Goal: Task Accomplishment & Management: Manage account settings

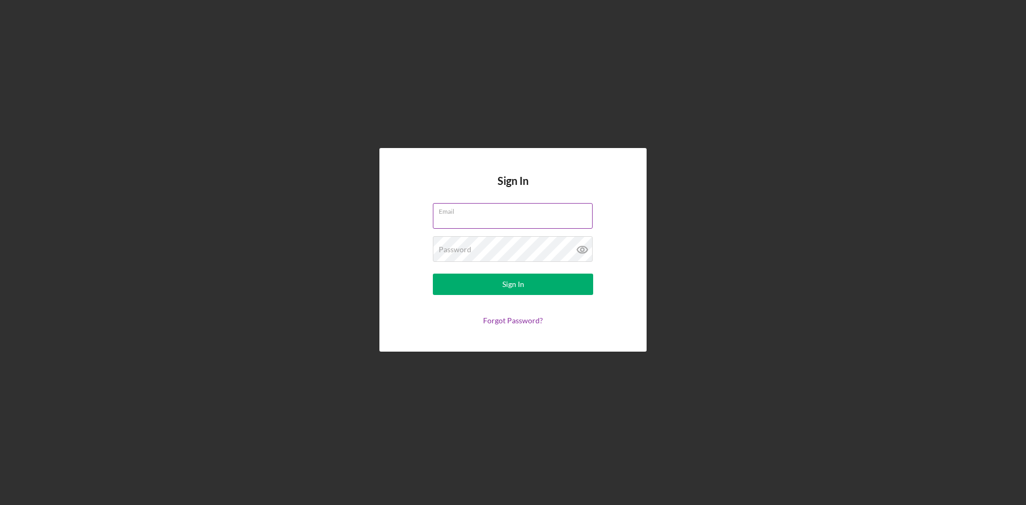
click at [514, 215] on input "Email" at bounding box center [513, 216] width 160 height 26
type input "[EMAIL_ADDRESS][DOMAIN_NAME]"
click at [433, 274] on button "Sign In" at bounding box center [513, 284] width 160 height 21
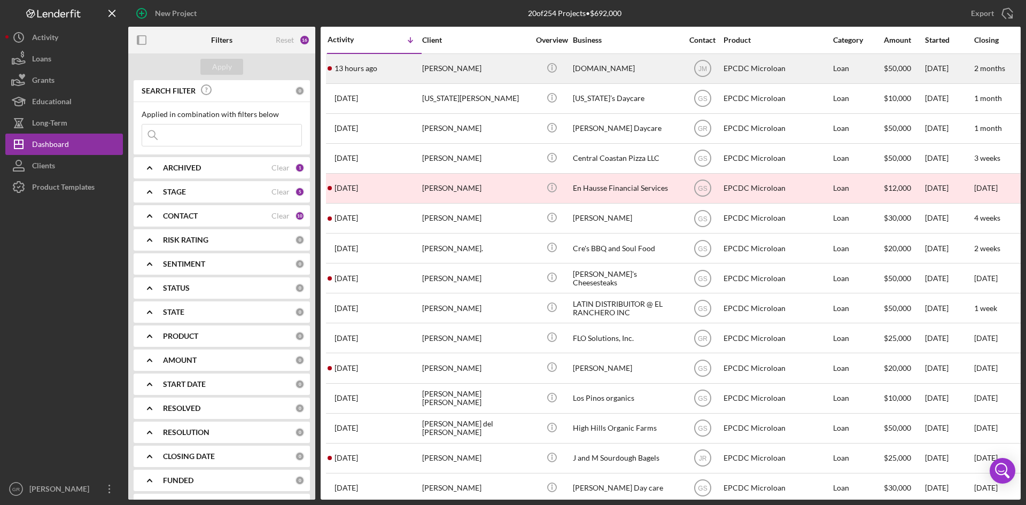
click at [476, 57] on div "[PERSON_NAME]" at bounding box center [475, 69] width 107 height 28
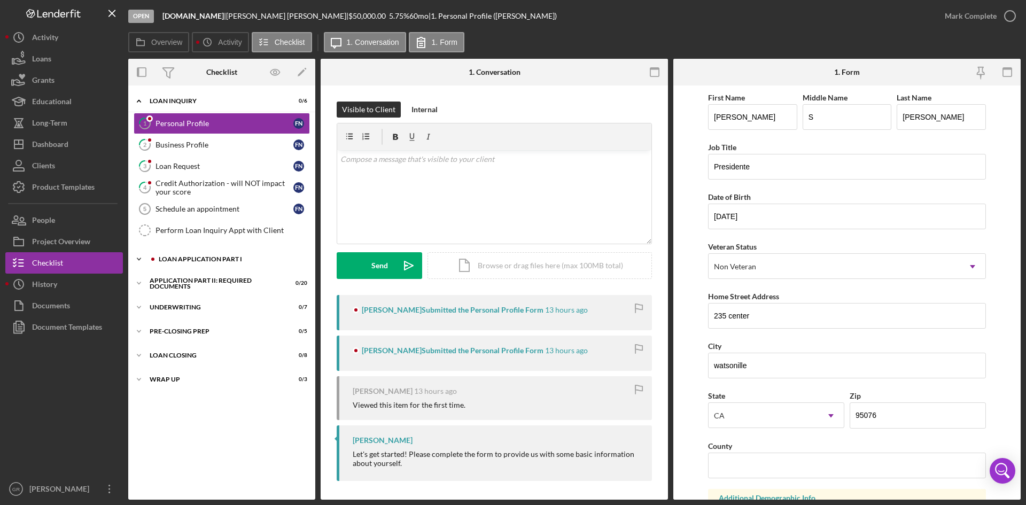
click at [216, 265] on div "Icon/Expander Loan Application Part I 0 / 6" at bounding box center [221, 259] width 187 height 21
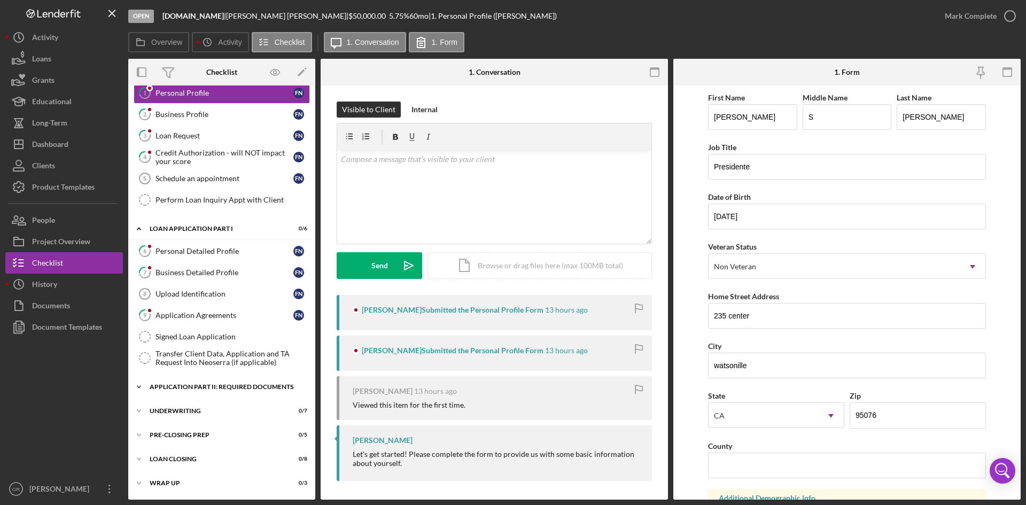
click at [215, 379] on div "Icon/Expander Application Part II: Required Documents 0 / 20" at bounding box center [221, 386] width 187 height 21
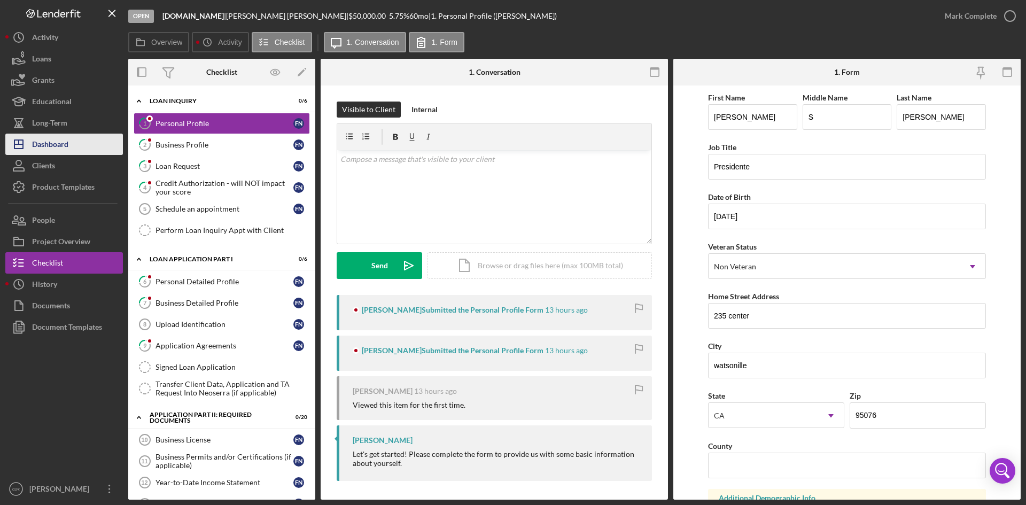
click at [68, 143] on div "Dashboard" at bounding box center [50, 146] width 36 height 24
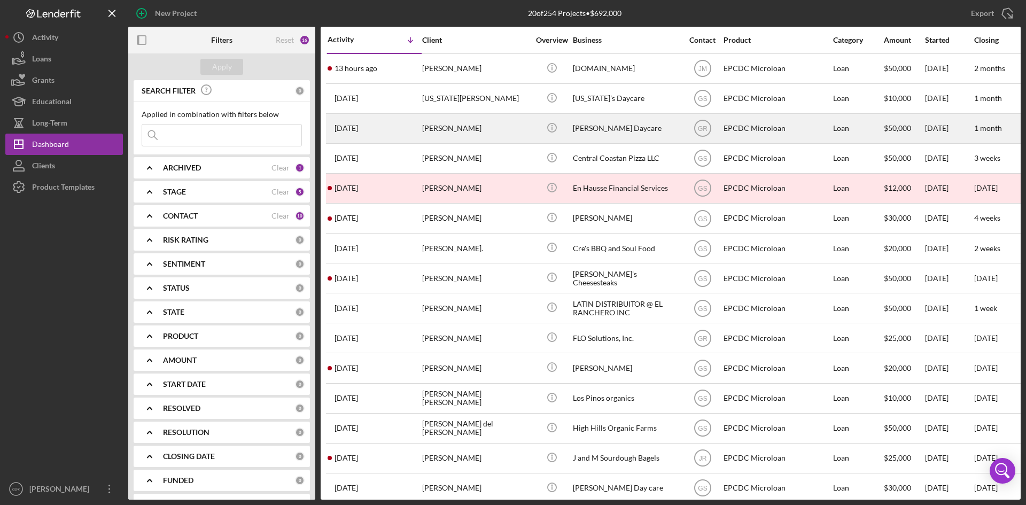
click at [527, 129] on div "[PERSON_NAME]" at bounding box center [475, 128] width 107 height 28
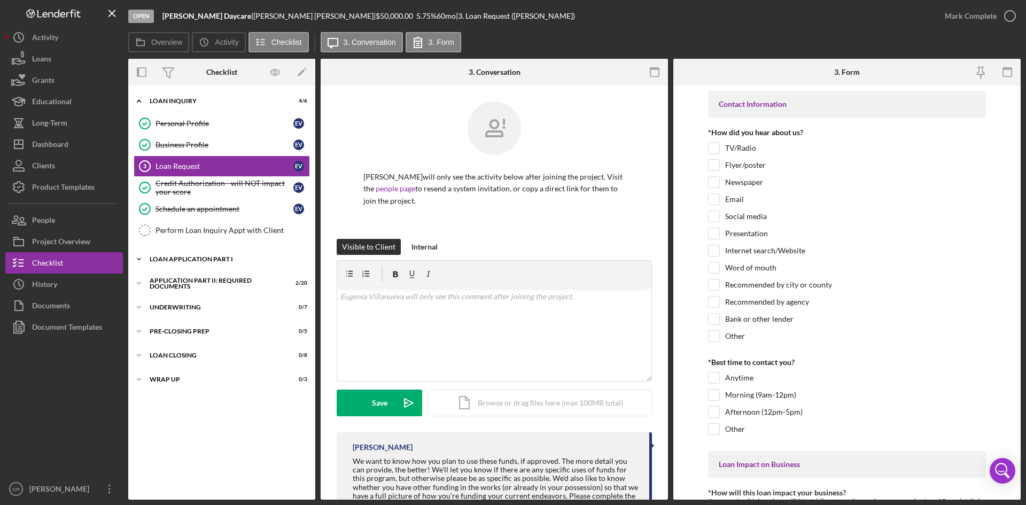
click at [210, 251] on div "Icon/Expander Loan Application Part I 1 / 6" at bounding box center [221, 259] width 187 height 21
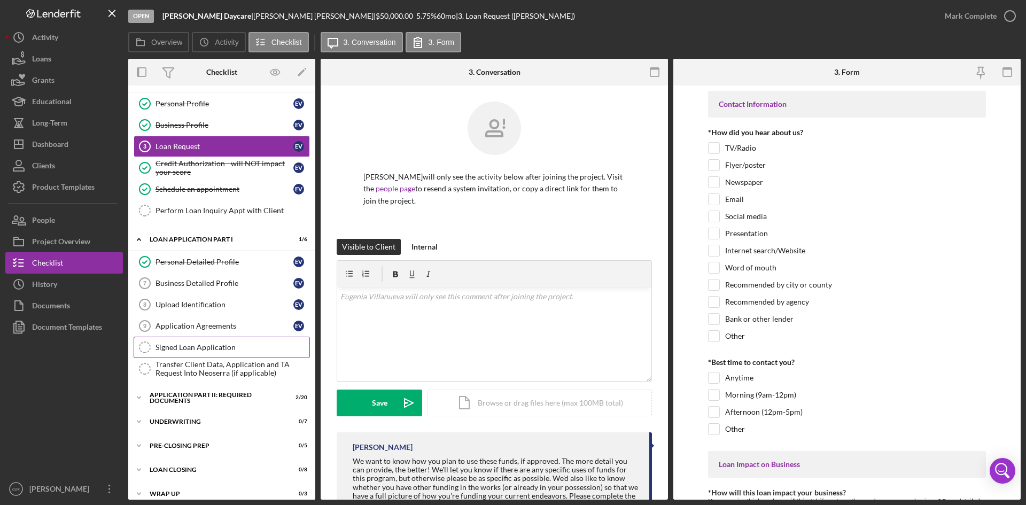
scroll to position [30, 0]
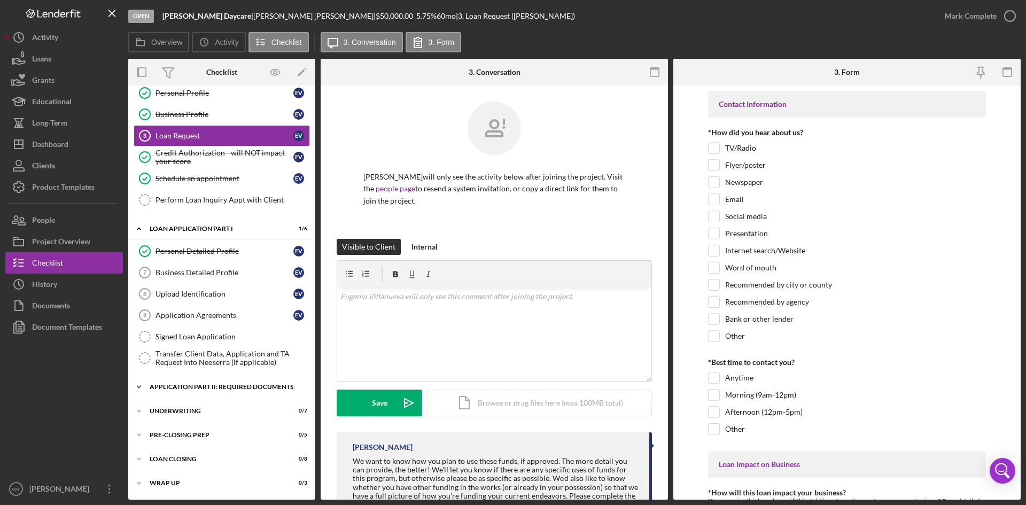
click at [215, 390] on div "Icon/Expander Application Part II: Required Documents 2 / 20" at bounding box center [221, 386] width 187 height 21
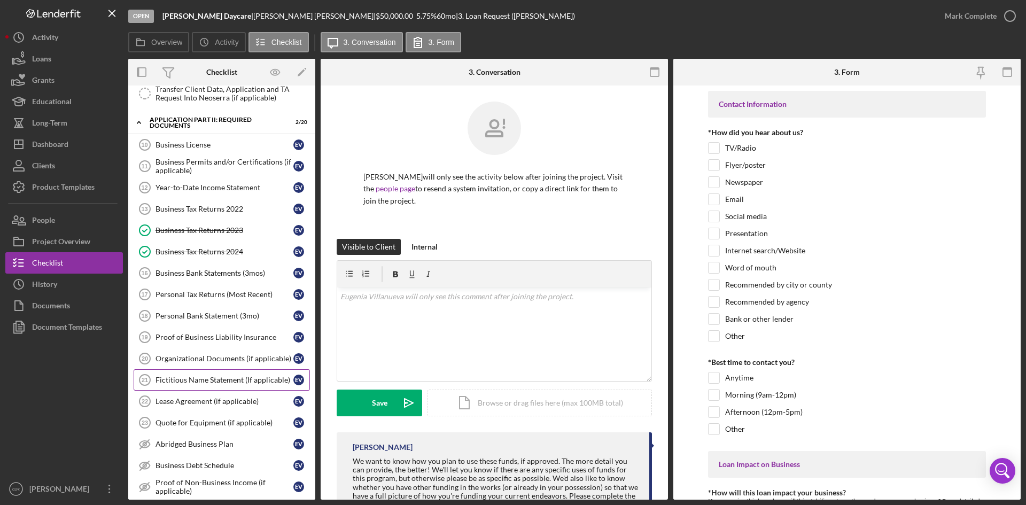
scroll to position [298, 0]
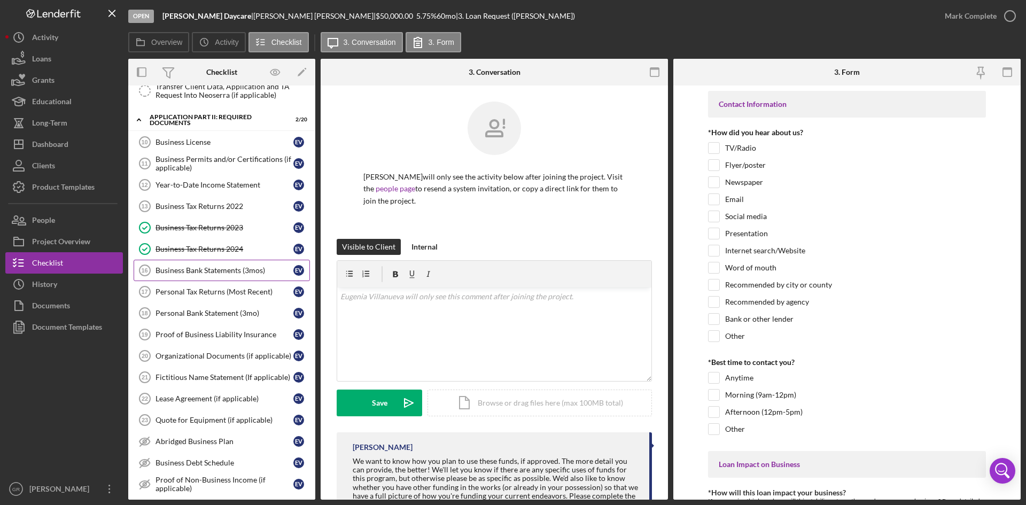
click at [234, 261] on link "Business Bank Statements (3mos) 16 Business Bank Statements (3mos) E V" at bounding box center [222, 270] width 176 height 21
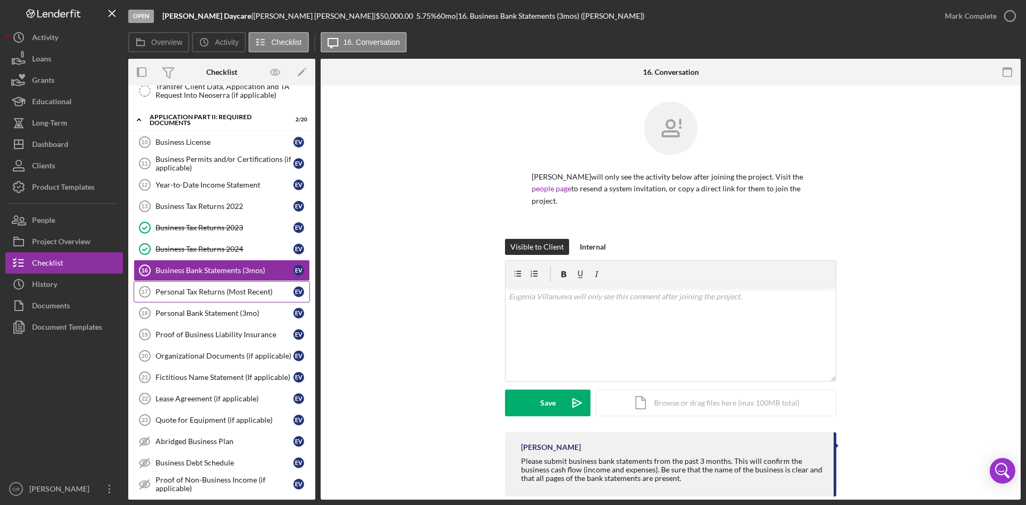
click at [232, 285] on link "Personal Tax Returns (Most Recent) 17 Personal Tax Returns (Most Recent) E V" at bounding box center [222, 291] width 176 height 21
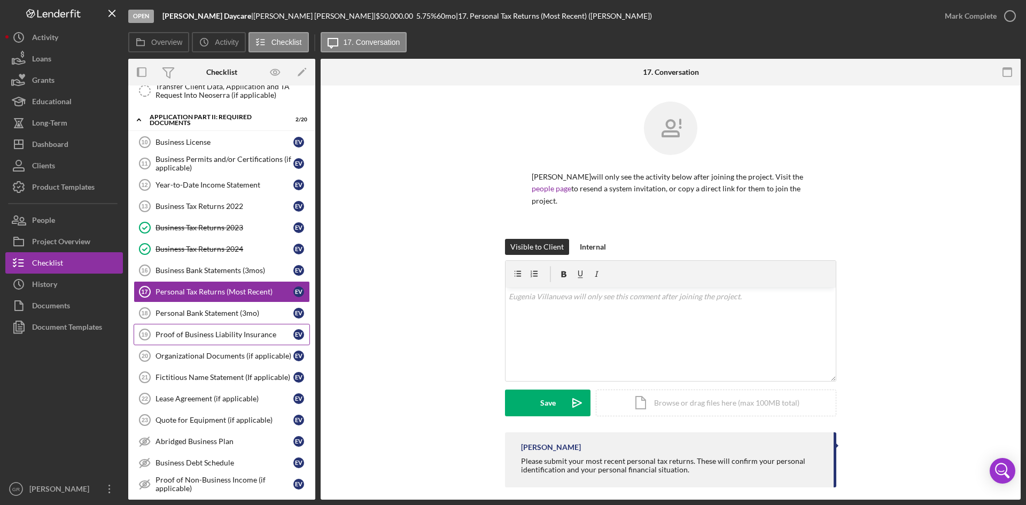
click at [204, 343] on link "Proof of Business Liability Insurance 19 Proof of Business Liability Insurance …" at bounding box center [222, 334] width 176 height 21
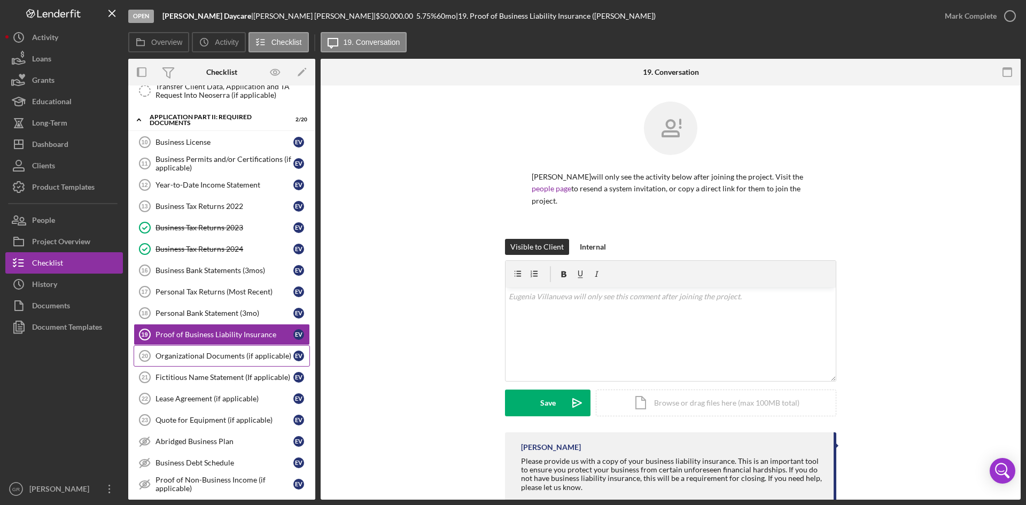
click at [205, 354] on div "Organizational Documents (if applicable)" at bounding box center [225, 356] width 138 height 9
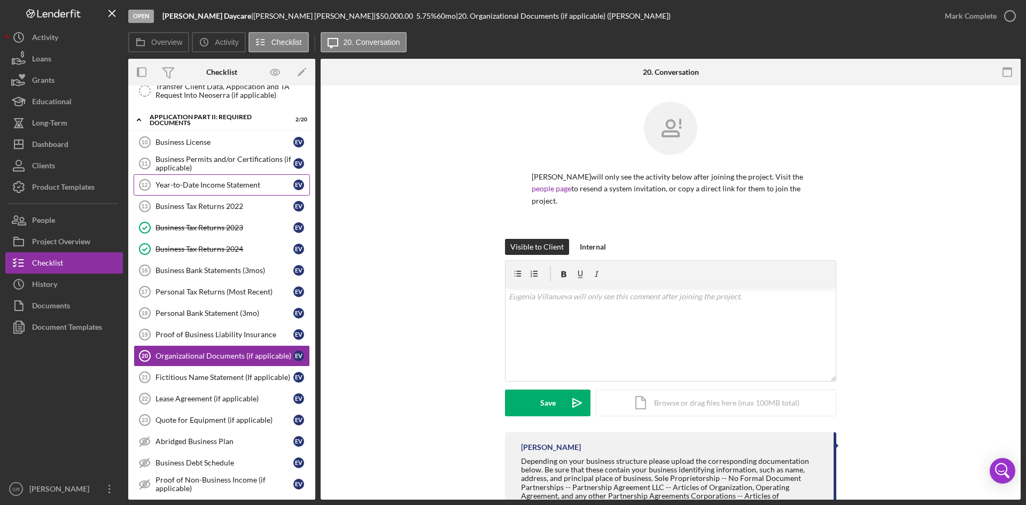
click at [198, 183] on div "Year-to-Date Income Statement" at bounding box center [225, 185] width 138 height 9
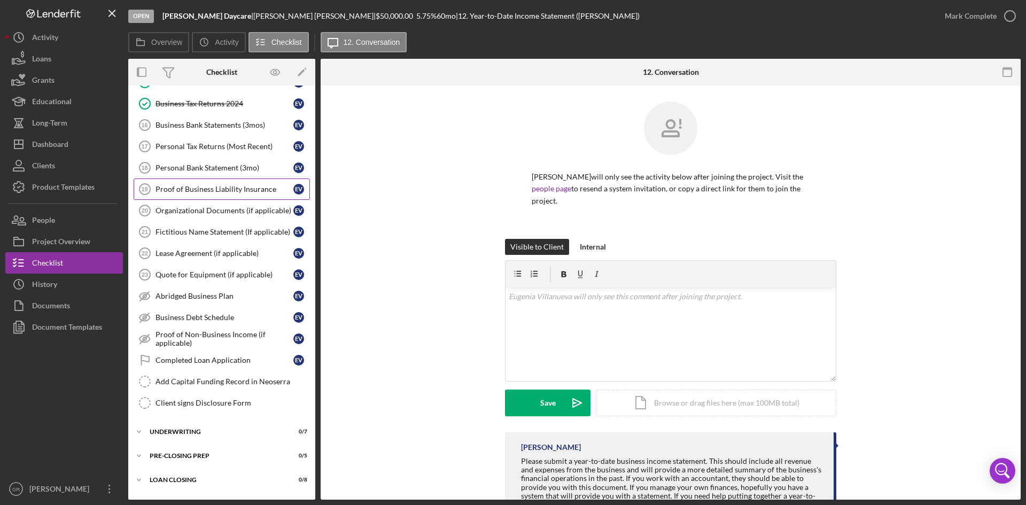
scroll to position [458, 0]
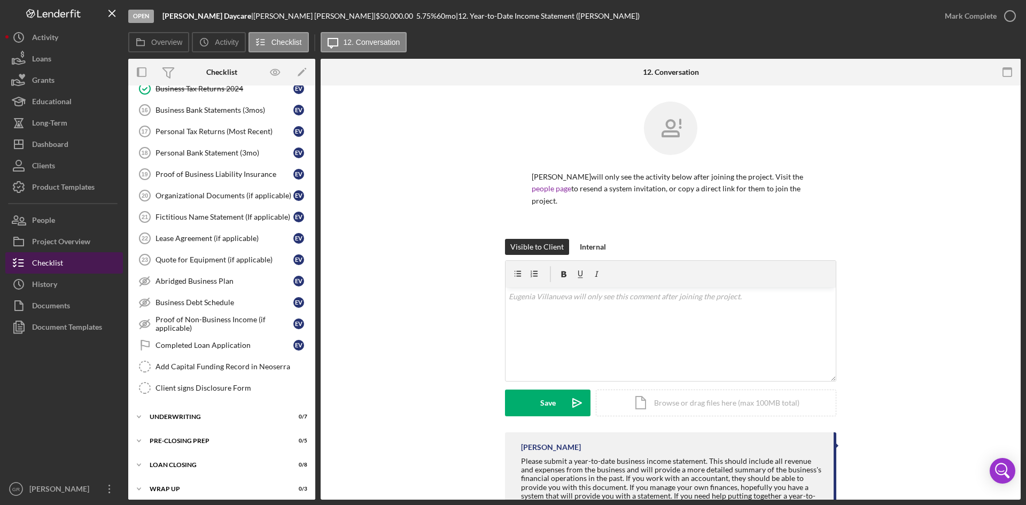
click at [80, 265] on button "Checklist" at bounding box center [64, 262] width 118 height 21
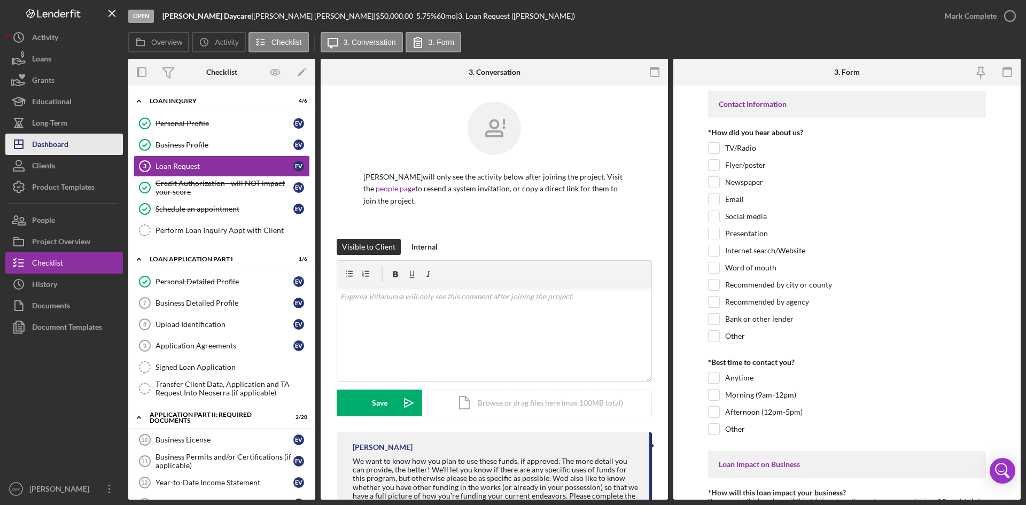
click at [58, 145] on div "Dashboard" at bounding box center [50, 146] width 36 height 24
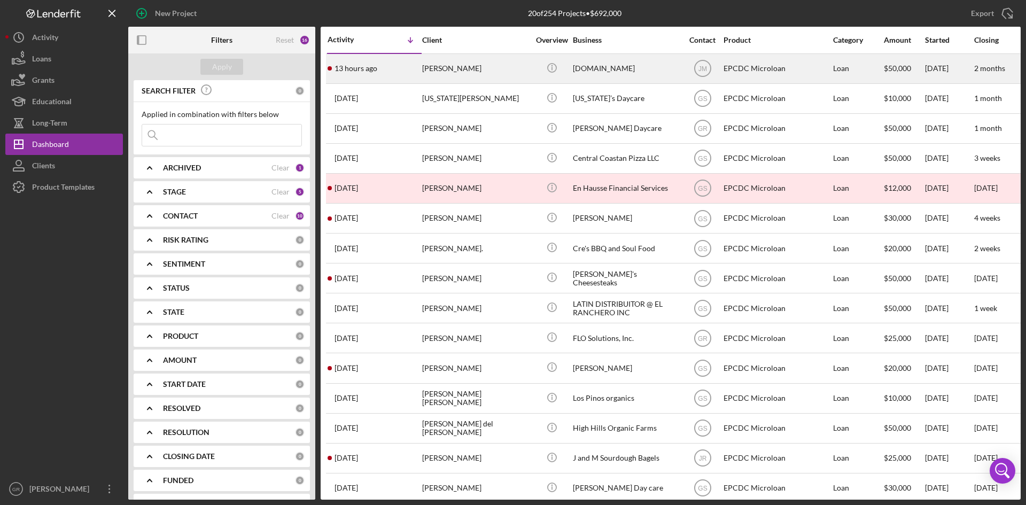
click at [456, 73] on div "[PERSON_NAME]" at bounding box center [475, 69] width 107 height 28
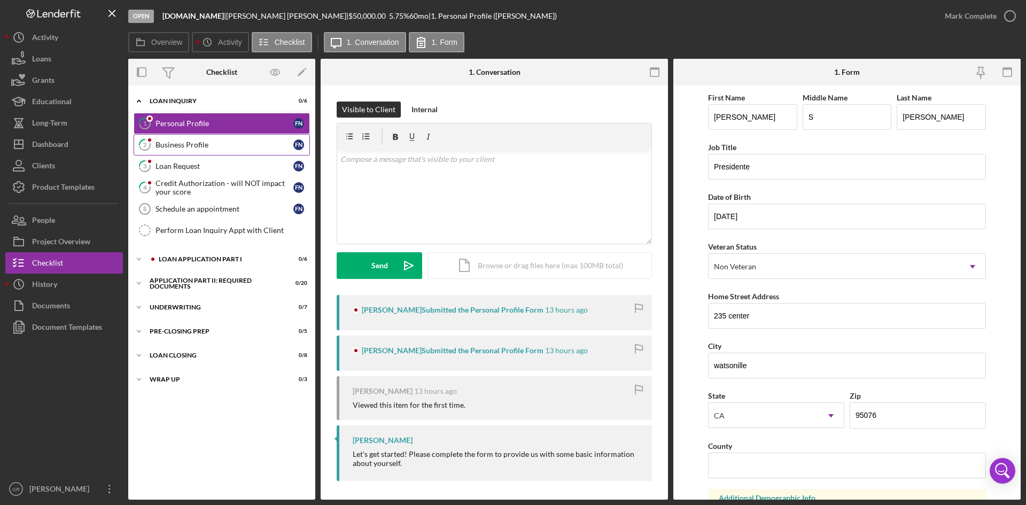
click at [197, 148] on div "Business Profile" at bounding box center [225, 145] width 138 height 9
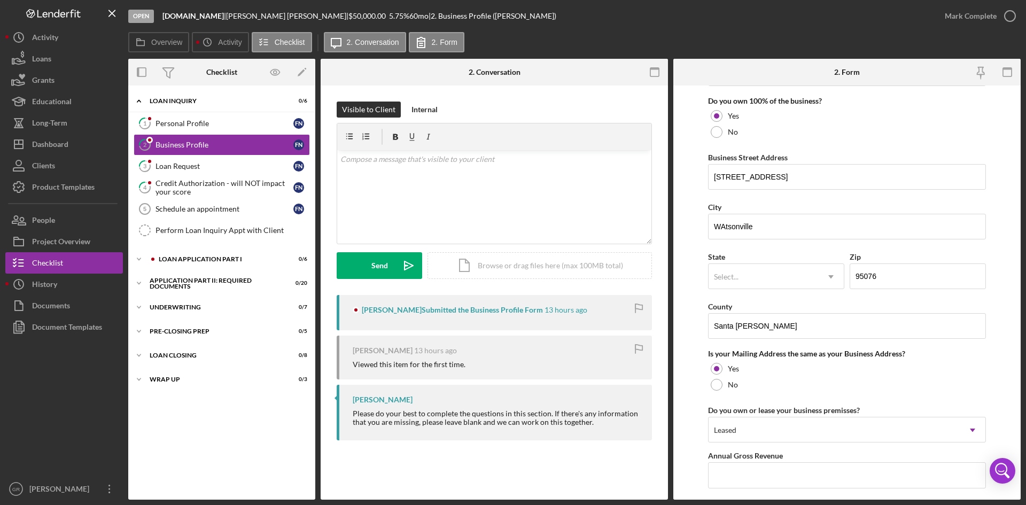
scroll to position [695, 0]
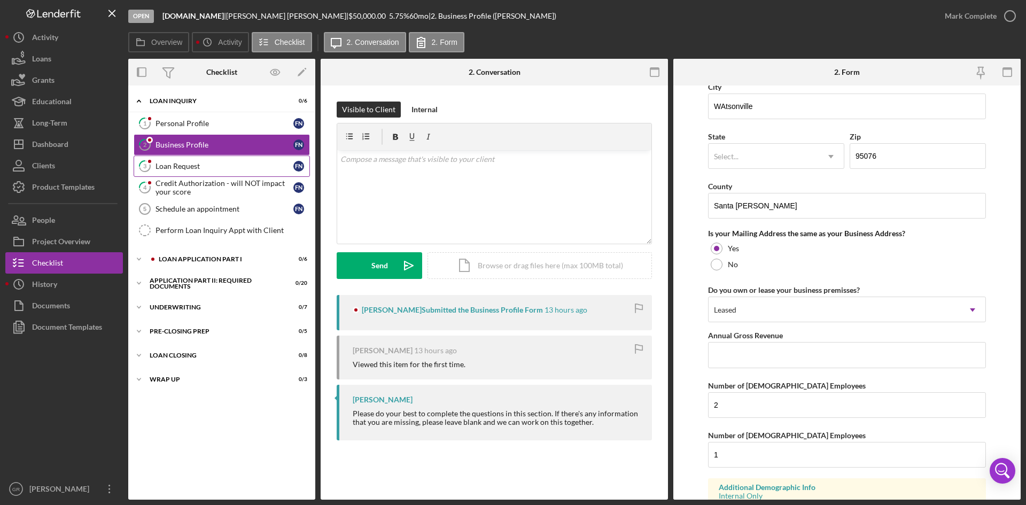
click at [197, 162] on div "Loan Request" at bounding box center [225, 166] width 138 height 9
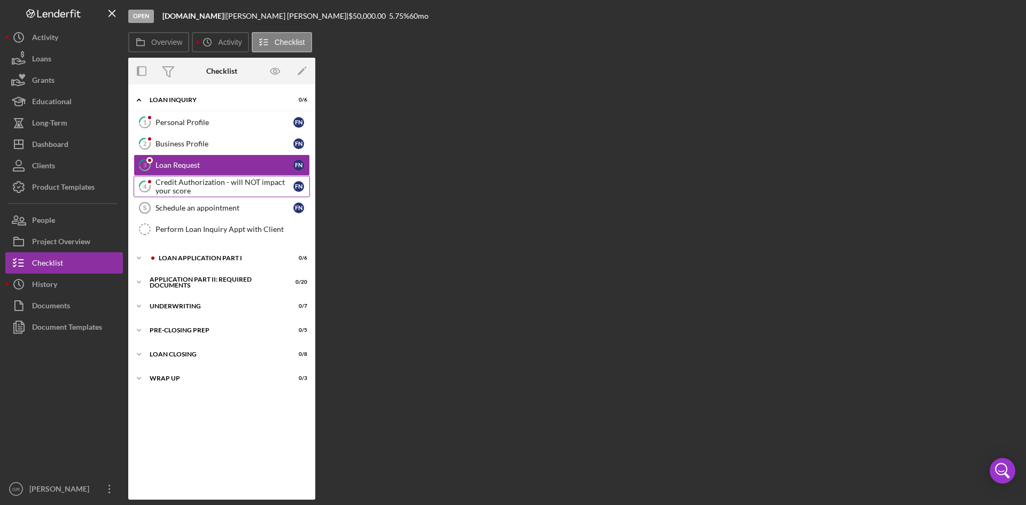
click at [194, 186] on div "Credit Authorization - will NOT impact your score" at bounding box center [225, 186] width 138 height 17
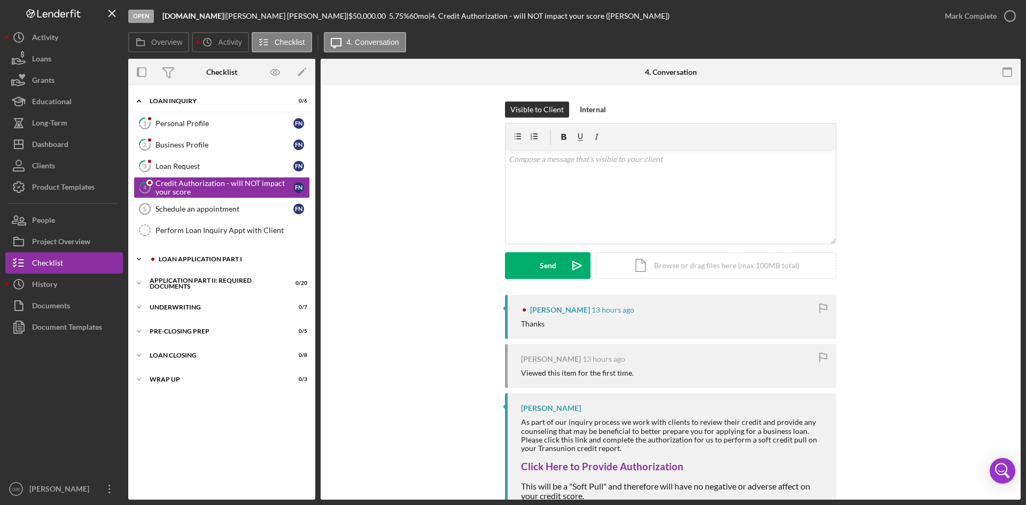
click at [208, 252] on div "Icon/Expander Loan Application Part I 0 / 6" at bounding box center [221, 259] width 187 height 21
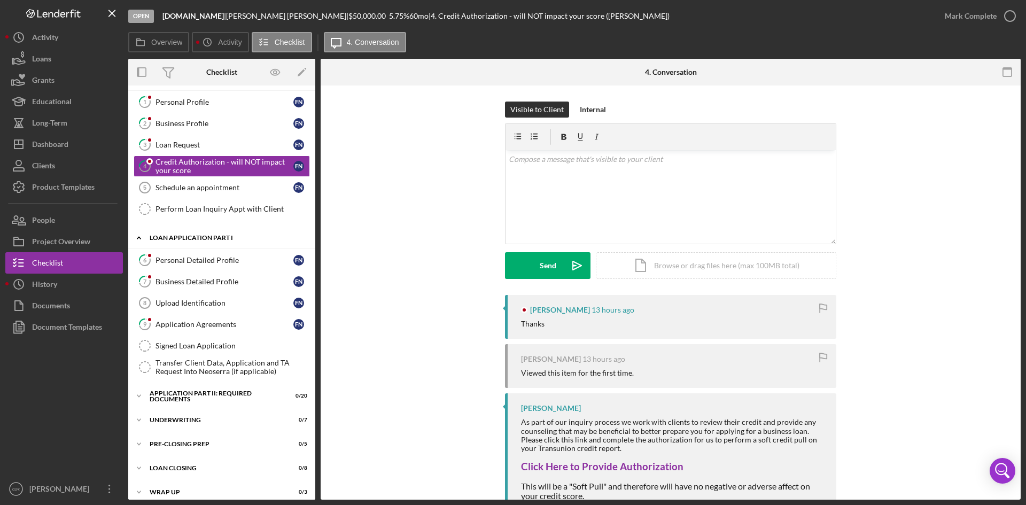
scroll to position [30, 0]
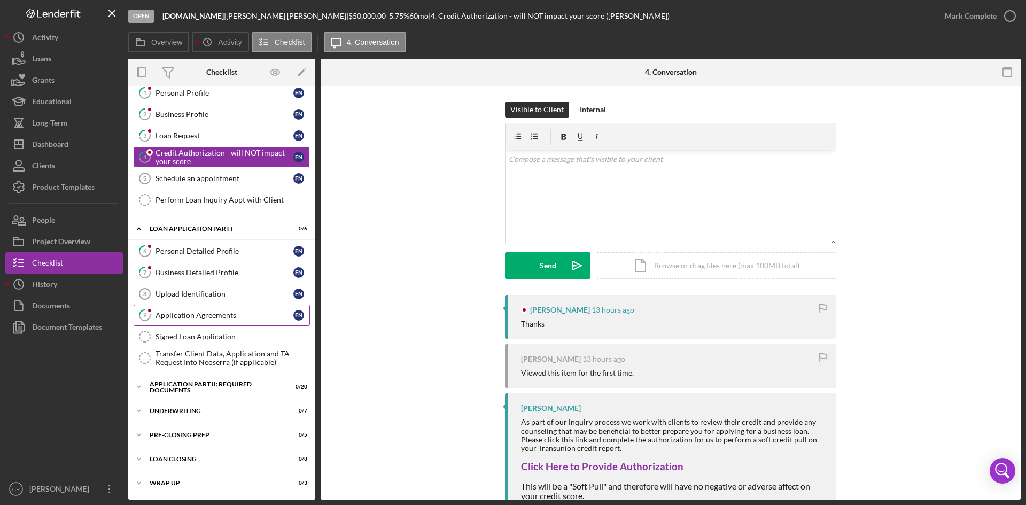
click at [198, 312] on div "Application Agreements" at bounding box center [225, 315] width 138 height 9
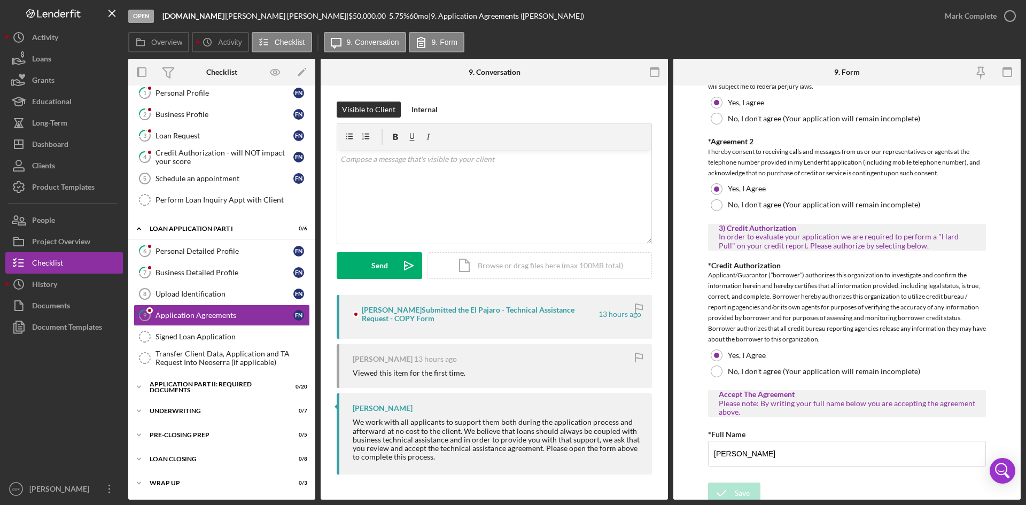
scroll to position [1049, 0]
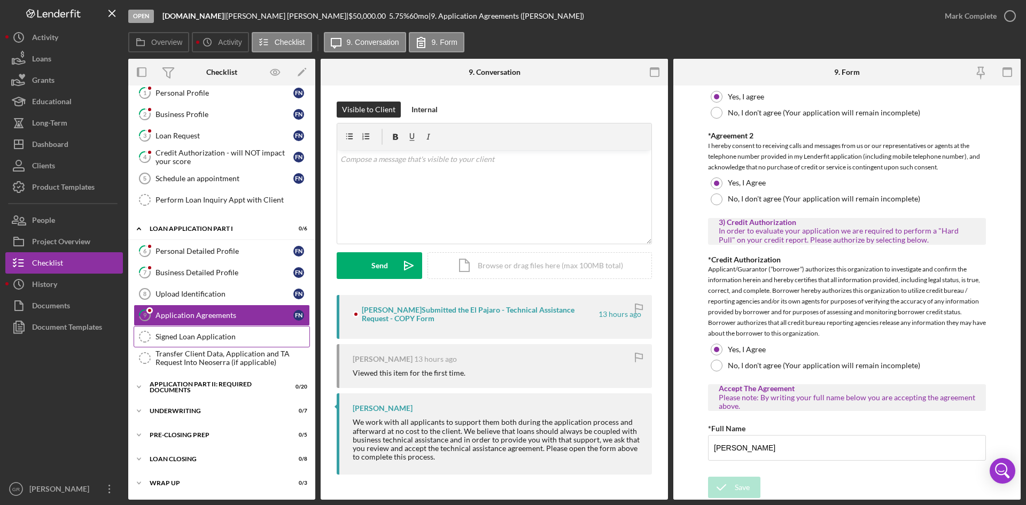
click at [229, 344] on link "Signed Loan Application Signed Loan Application" at bounding box center [222, 336] width 176 height 21
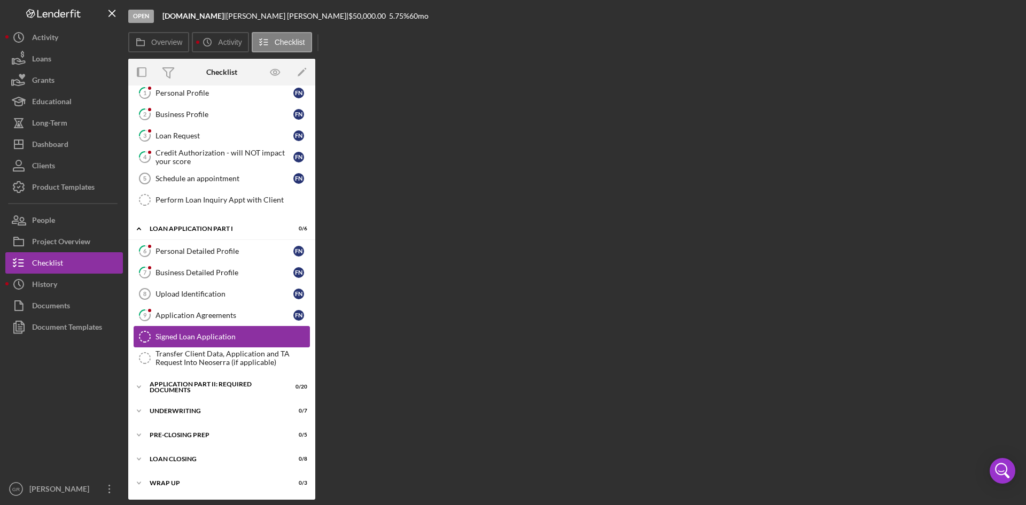
scroll to position [30, 0]
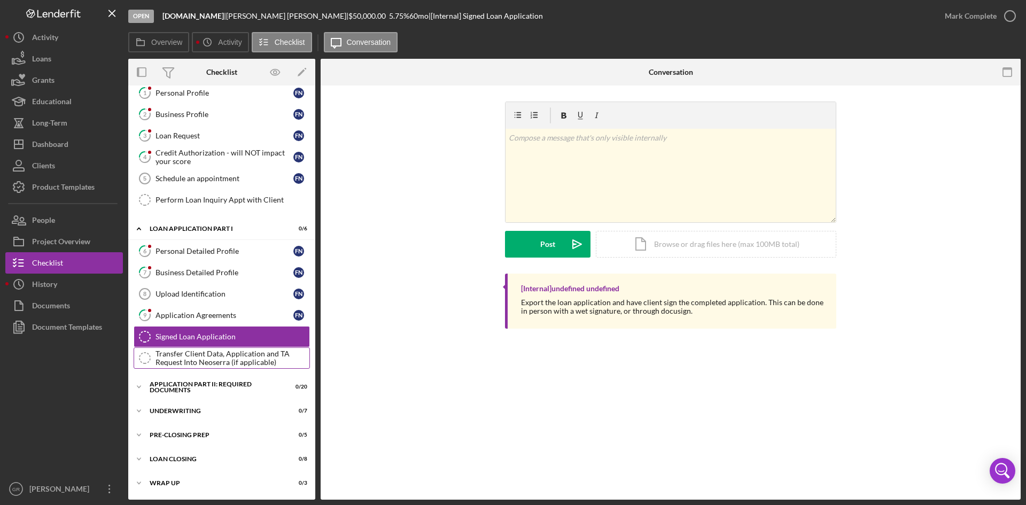
click at [233, 350] on div "Transfer Client Data, Application and TA Request Into Neoserra (if applicable)" at bounding box center [233, 358] width 154 height 17
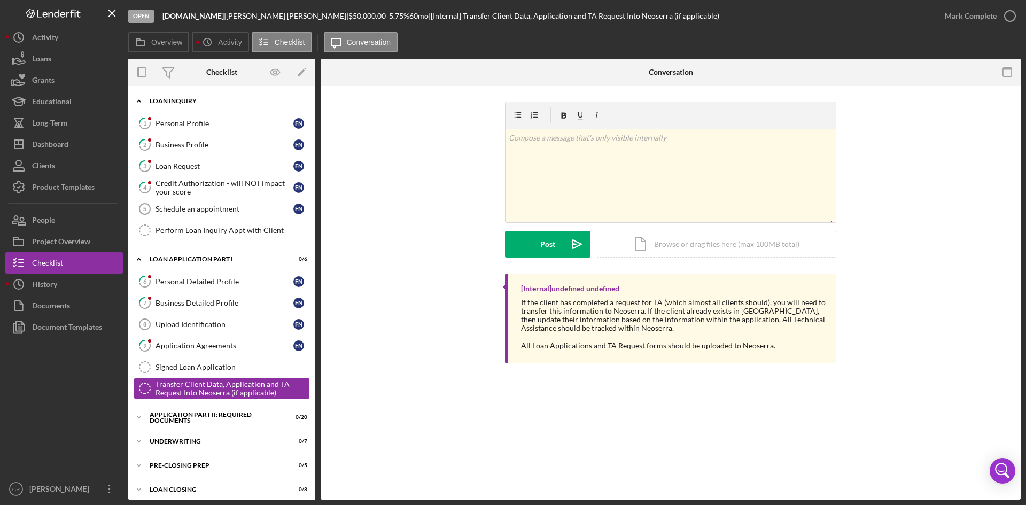
click at [183, 106] on div "Icon/Expander Loan Inquiry 0 / 6" at bounding box center [221, 101] width 187 height 22
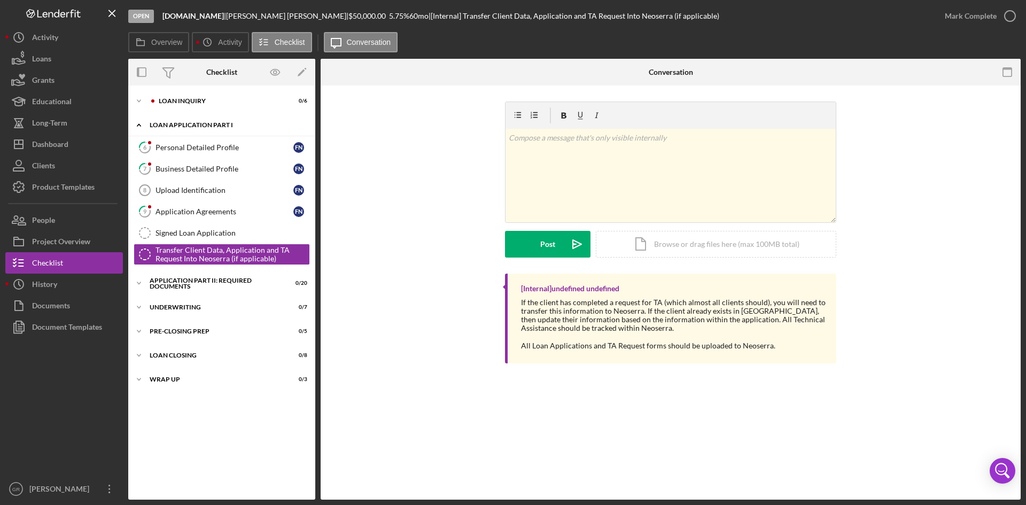
click at [171, 125] on div "Loan Application Part I" at bounding box center [226, 125] width 152 height 6
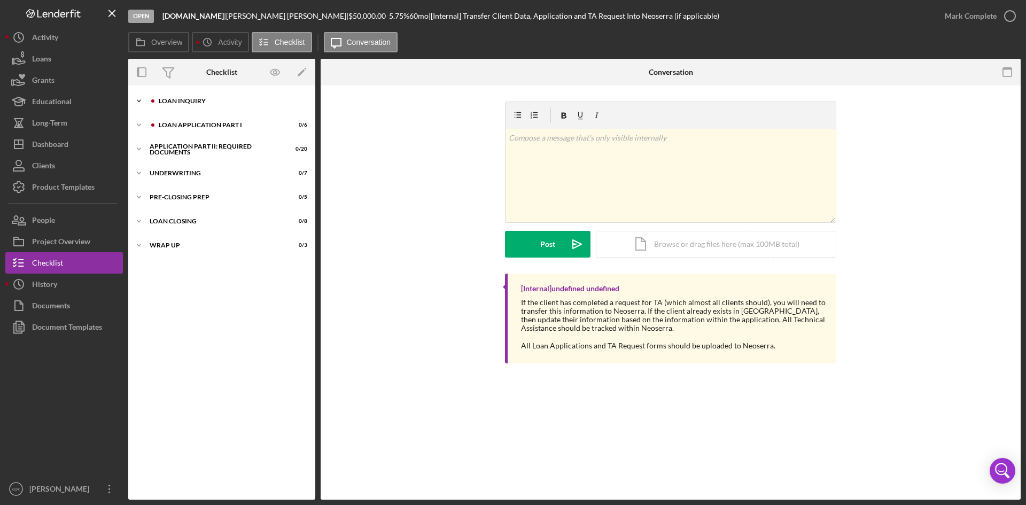
click at [180, 103] on div "Loan Inquiry" at bounding box center [230, 101] width 143 height 6
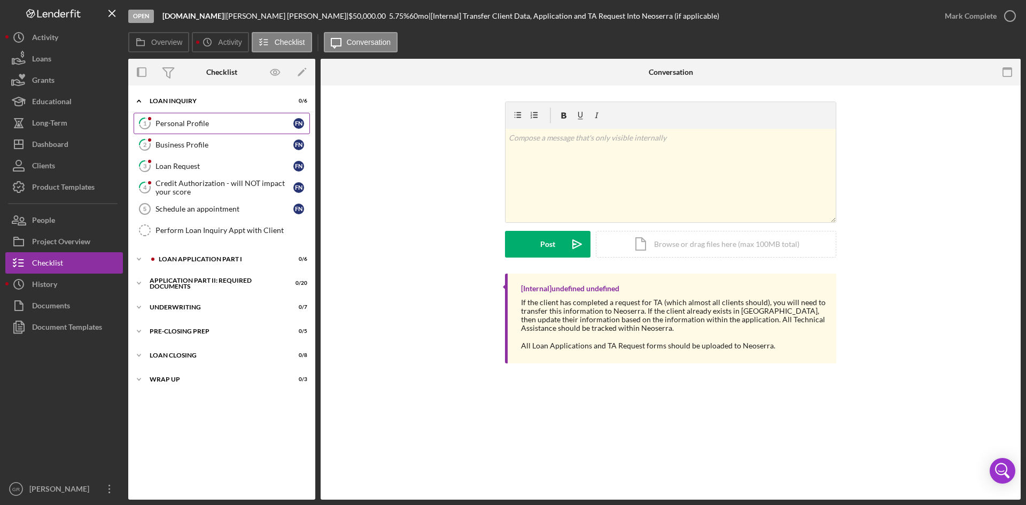
click at [173, 123] on div "Personal Profile" at bounding box center [225, 123] width 138 height 9
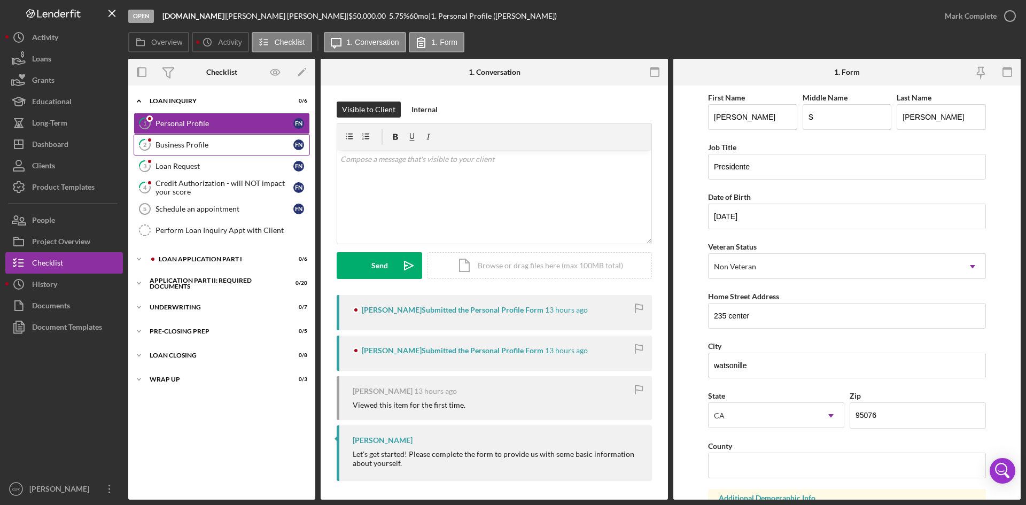
click at [184, 148] on div "Business Profile" at bounding box center [225, 145] width 138 height 9
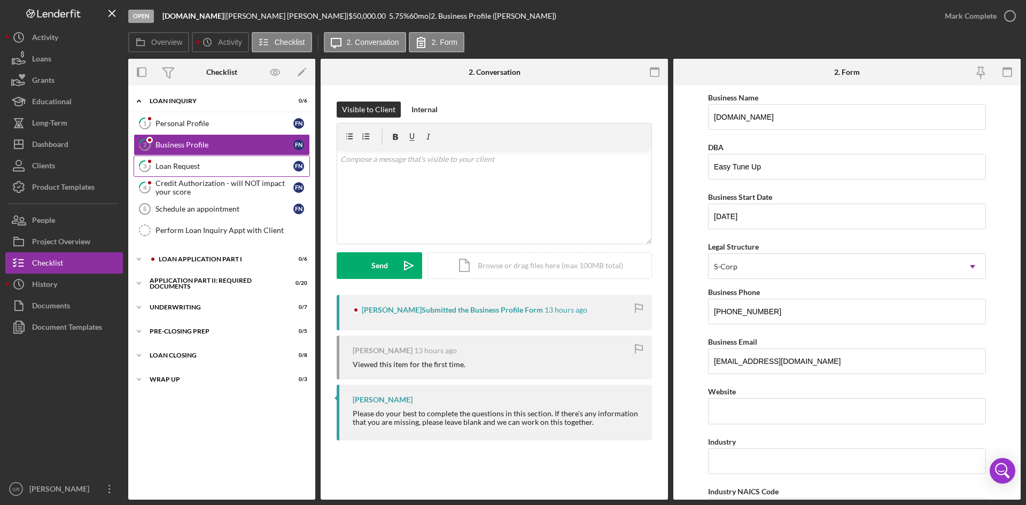
click at [185, 162] on div "Loan Request" at bounding box center [225, 166] width 138 height 9
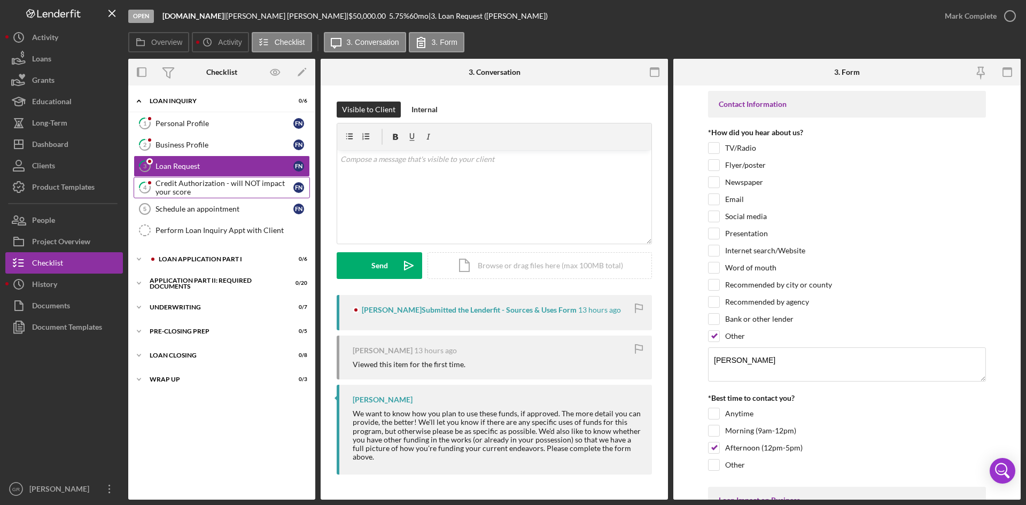
click at [190, 179] on div "Credit Authorization - will NOT impact your score" at bounding box center [225, 187] width 138 height 17
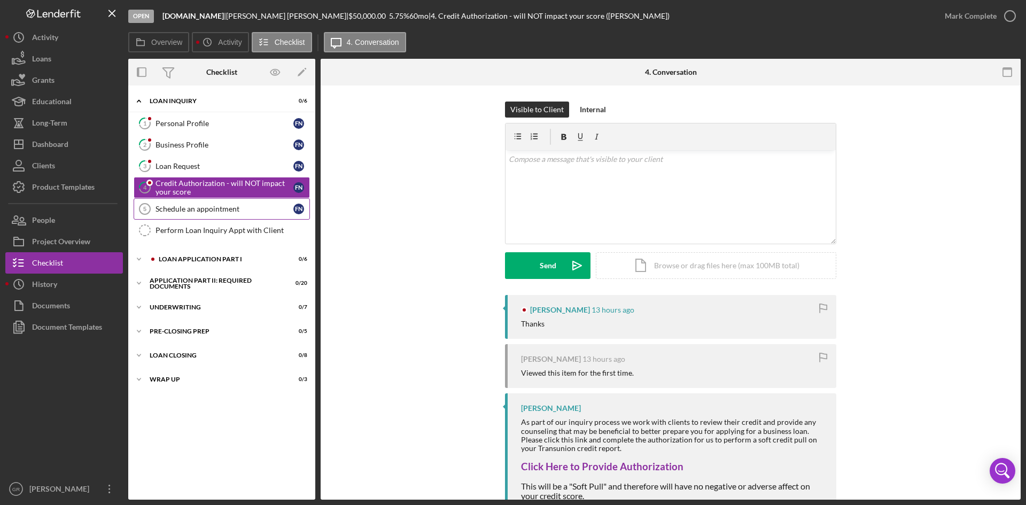
click at [187, 203] on link "Schedule an appointment 5 Schedule an appointment F N" at bounding box center [222, 208] width 176 height 21
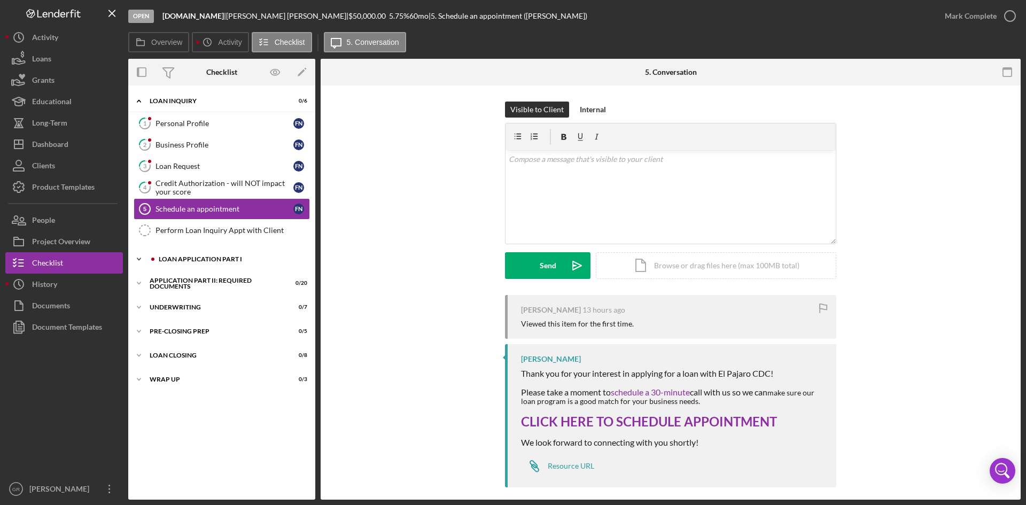
drag, startPoint x: 206, startPoint y: 261, endPoint x: 203, endPoint y: 254, distance: 7.2
click at [206, 260] on div "Loan Application Part I" at bounding box center [230, 259] width 143 height 6
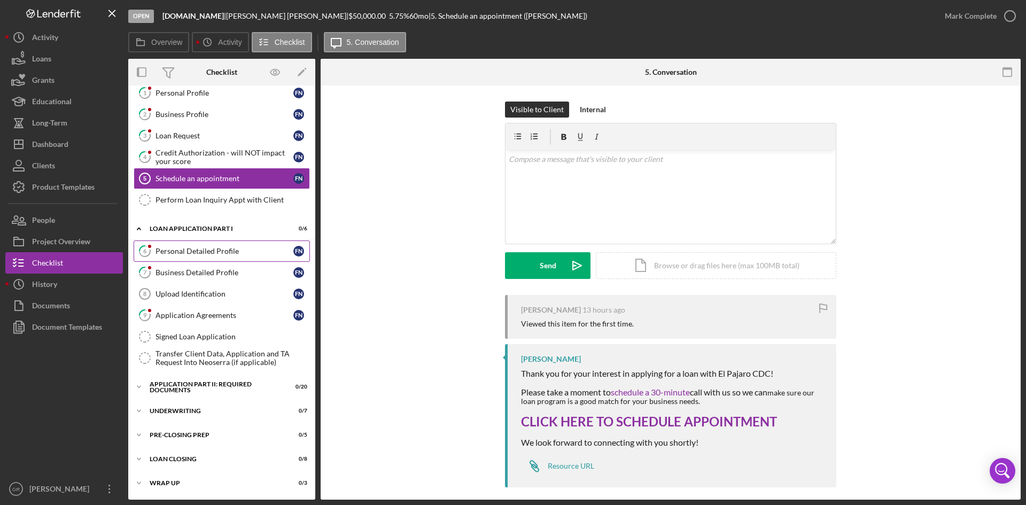
click at [196, 252] on div "Personal Detailed Profile" at bounding box center [225, 251] width 138 height 9
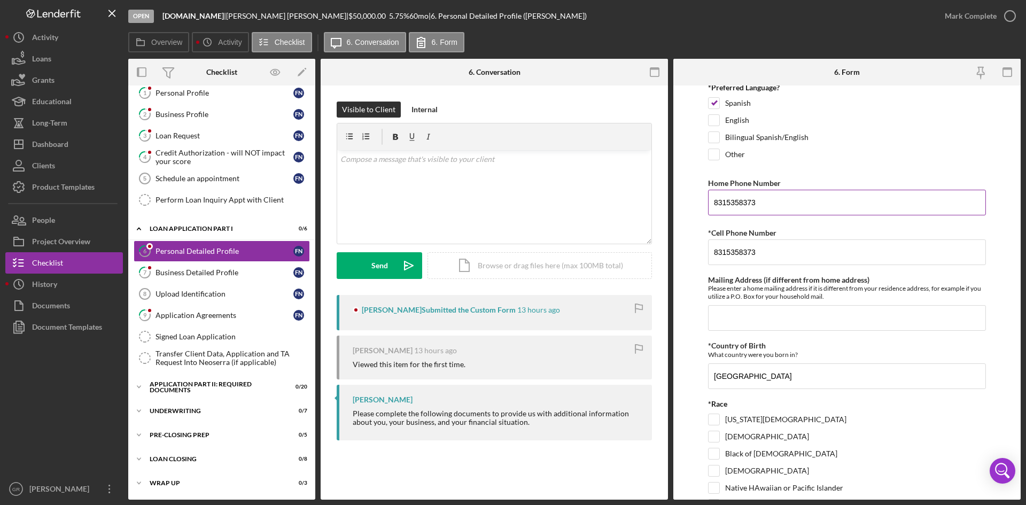
scroll to position [107, 0]
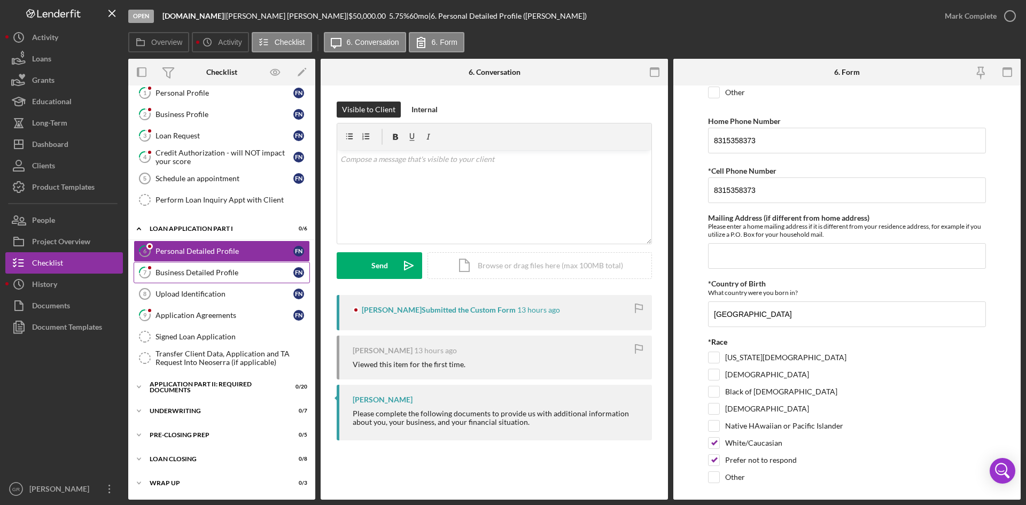
click at [211, 269] on div "Business Detailed Profile" at bounding box center [225, 272] width 138 height 9
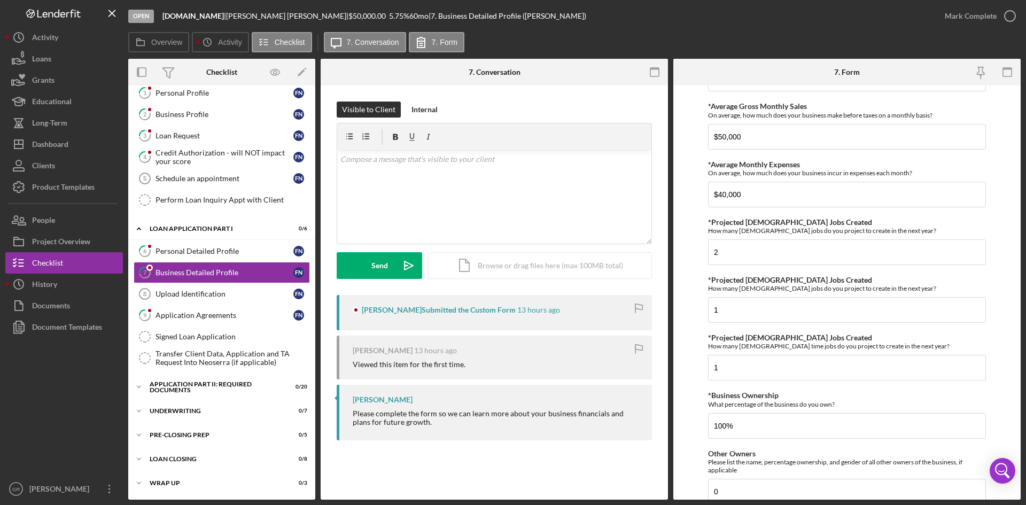
scroll to position [374, 0]
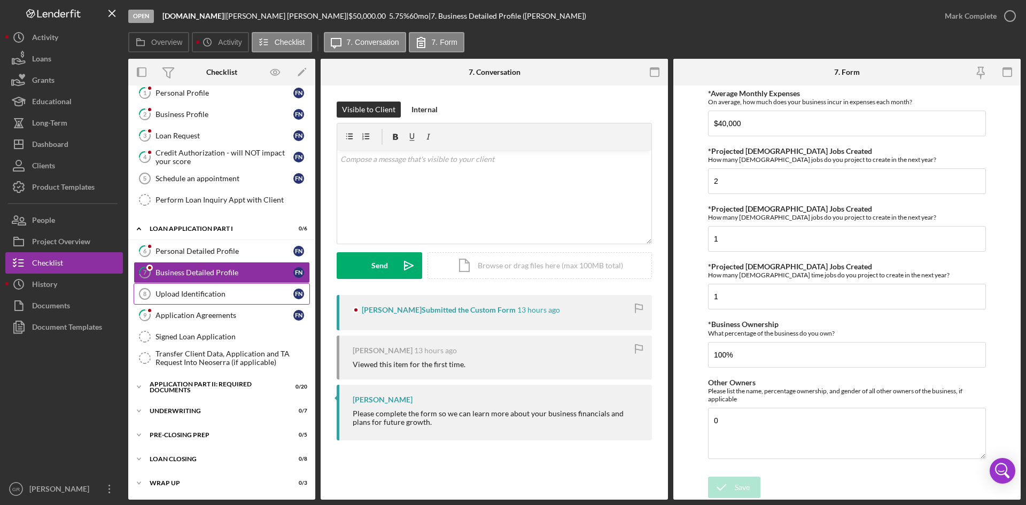
click at [186, 298] on div "Upload Identification" at bounding box center [225, 294] width 138 height 9
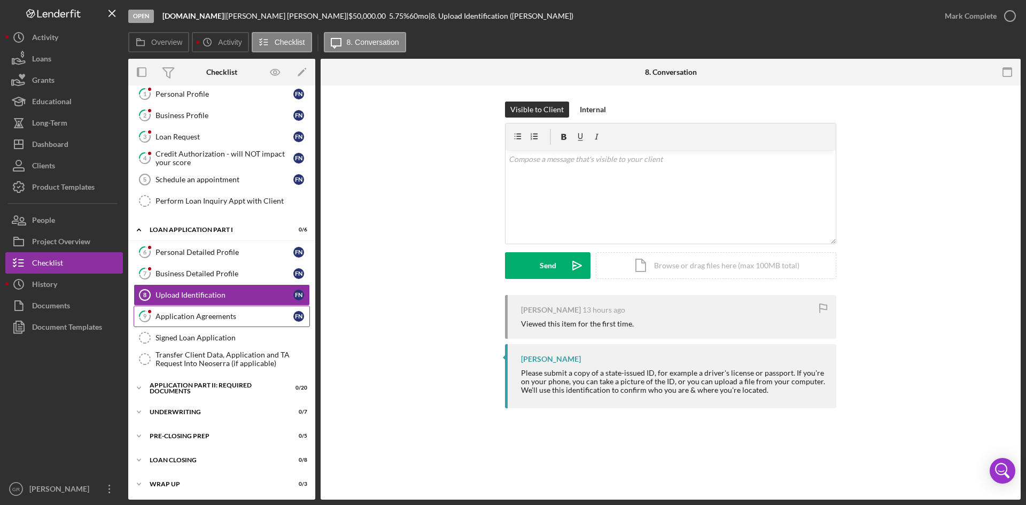
scroll to position [30, 0]
click at [189, 312] on div "Application Agreements" at bounding box center [225, 315] width 138 height 9
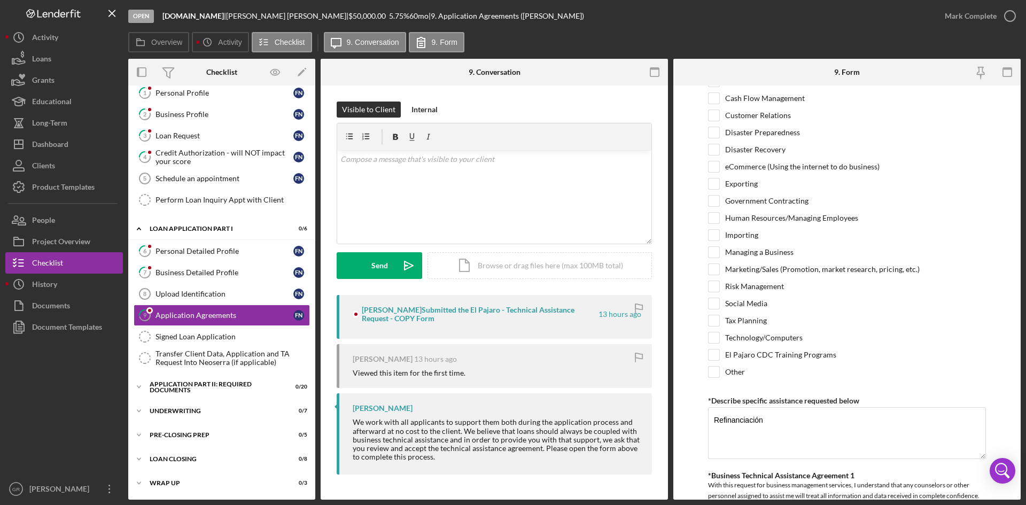
scroll to position [214, 0]
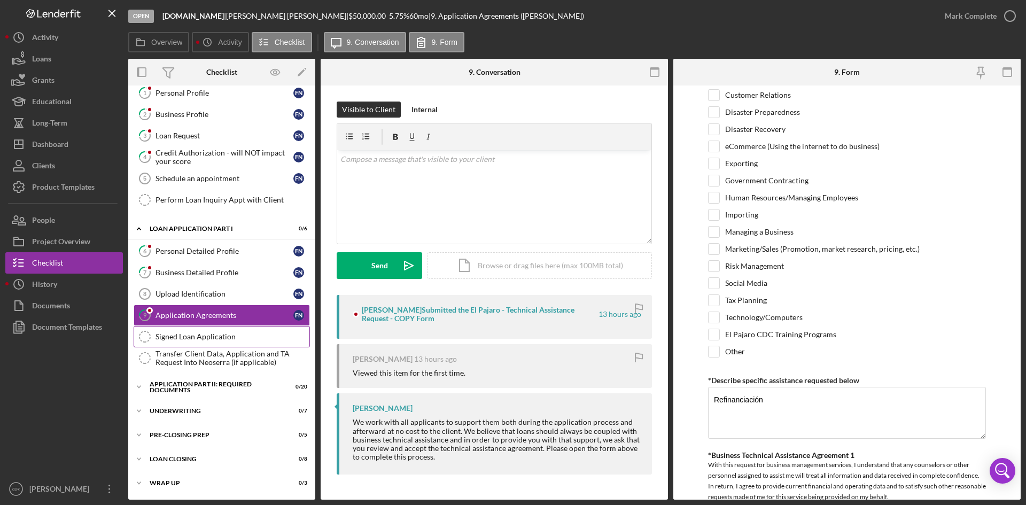
click at [170, 340] on div "Signed Loan Application" at bounding box center [233, 337] width 154 height 9
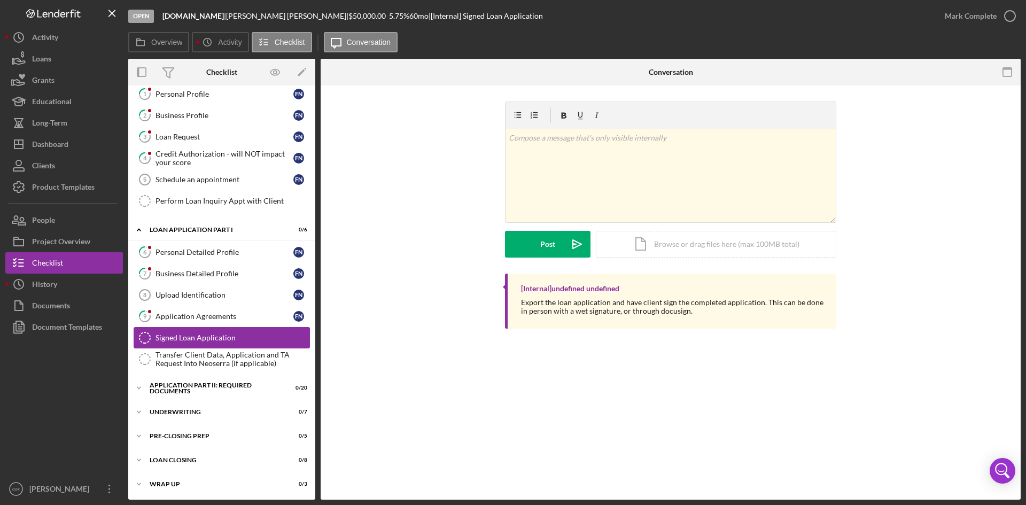
scroll to position [30, 0]
click at [167, 347] on link "Signed Loan Application Signed Loan Application" at bounding box center [222, 336] width 176 height 21
click at [154, 384] on div "Application Part II: Required Documents" at bounding box center [226, 387] width 152 height 6
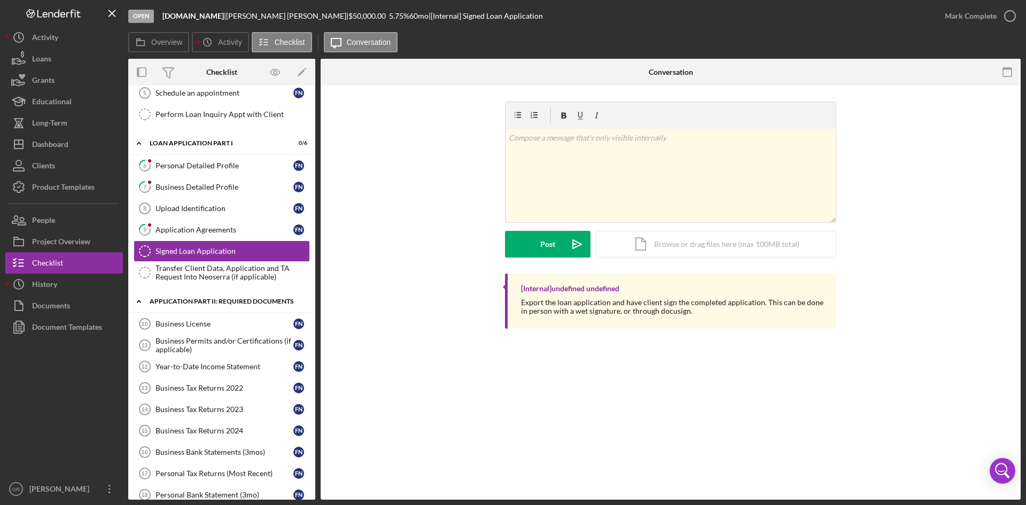
scroll to position [298, 0]
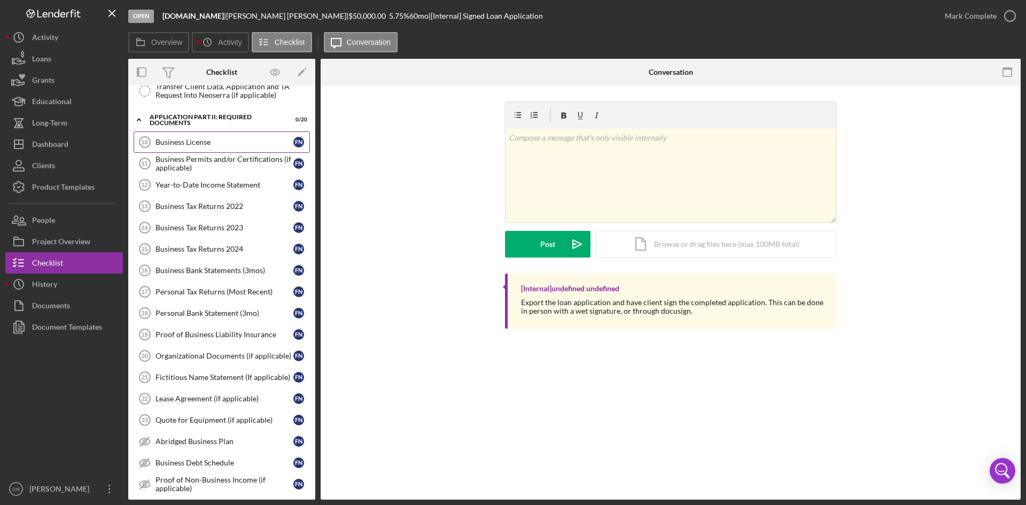
click at [213, 144] on div "Business License" at bounding box center [225, 142] width 138 height 9
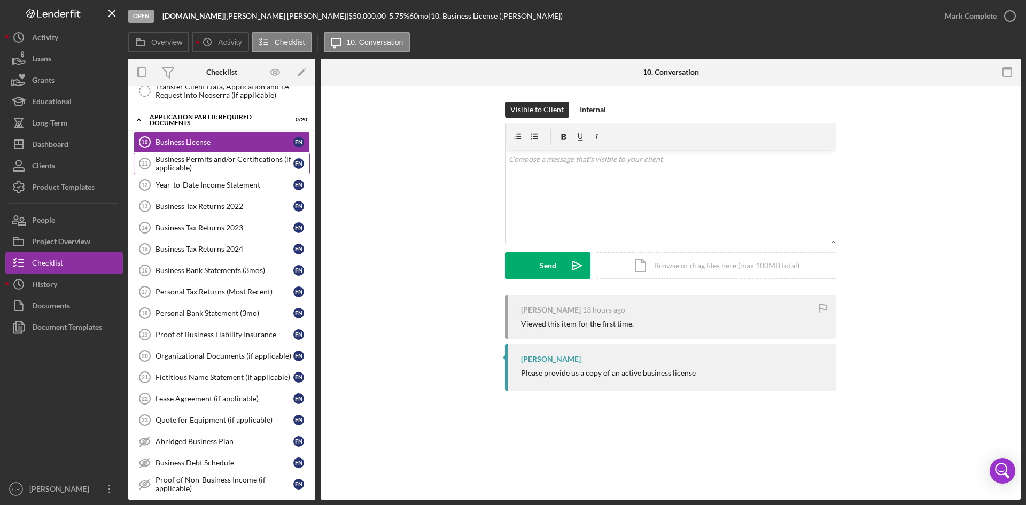
click at [223, 164] on div "Business Permits and/or Certifications (if applicable)" at bounding box center [225, 163] width 138 height 17
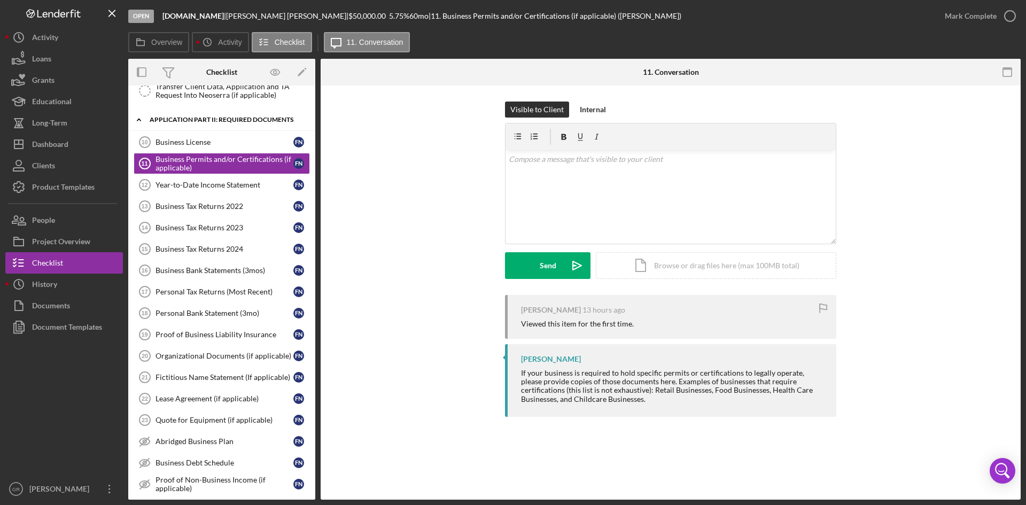
click at [217, 130] on div "Icon/Expander Application Part II: Required Documents 0 / 20" at bounding box center [221, 120] width 187 height 22
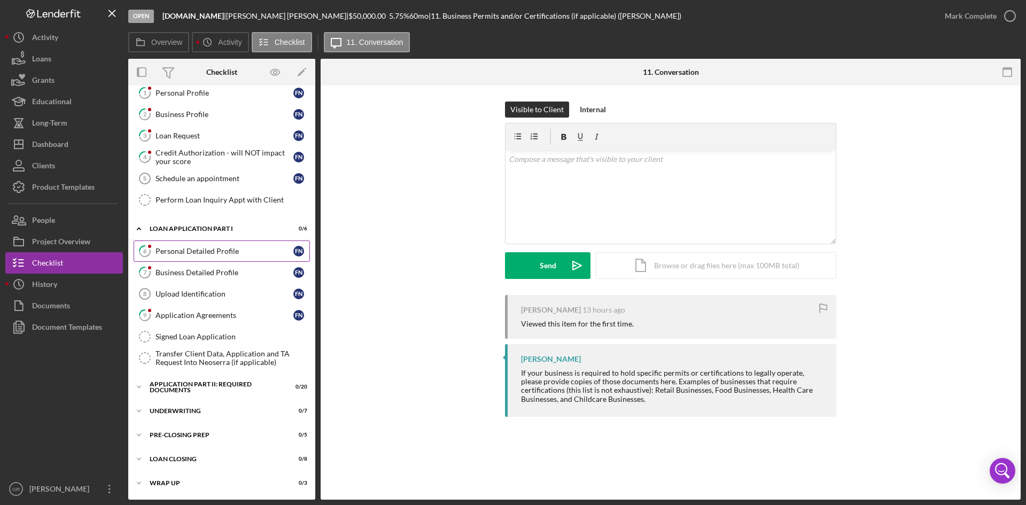
click at [202, 259] on link "6 Personal Detailed Profile F N" at bounding box center [222, 251] width 176 height 21
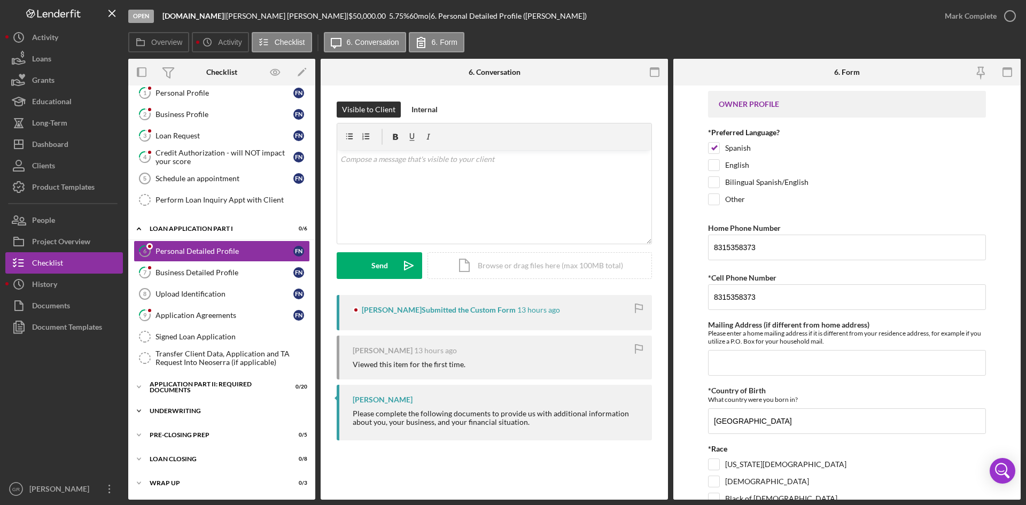
click at [175, 407] on div "Icon/Expander Underwriting 0 / 7" at bounding box center [221, 410] width 187 height 21
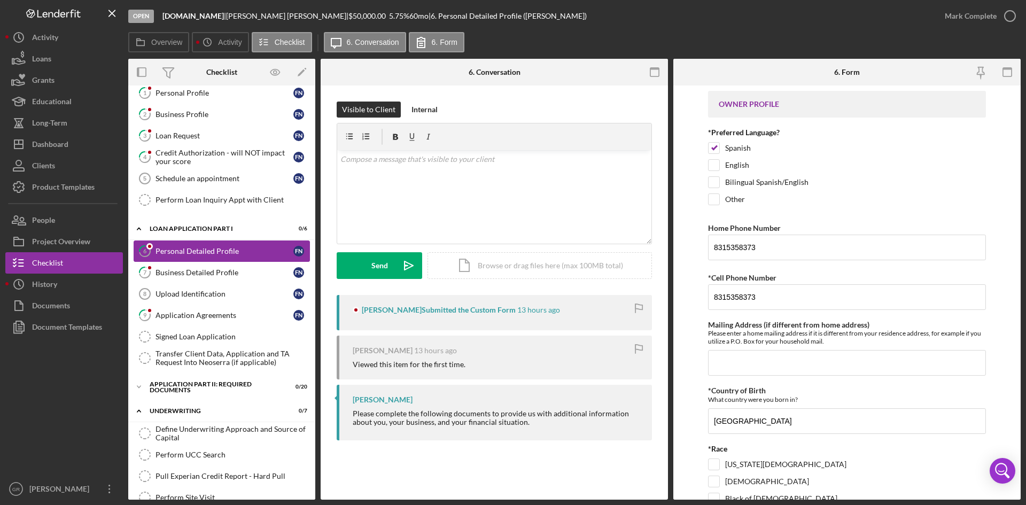
click at [208, 261] on link "6 Personal Detailed Profile F N" at bounding box center [222, 251] width 176 height 21
click at [212, 271] on div "Business Detailed Profile" at bounding box center [225, 272] width 138 height 9
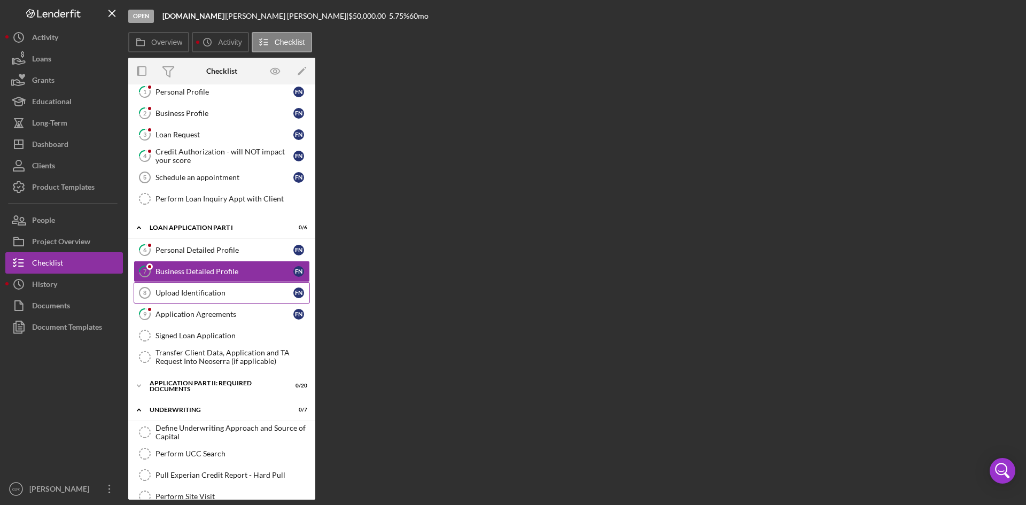
click at [215, 286] on link "Upload Identification 8 Upload Identification F N" at bounding box center [222, 292] width 176 height 21
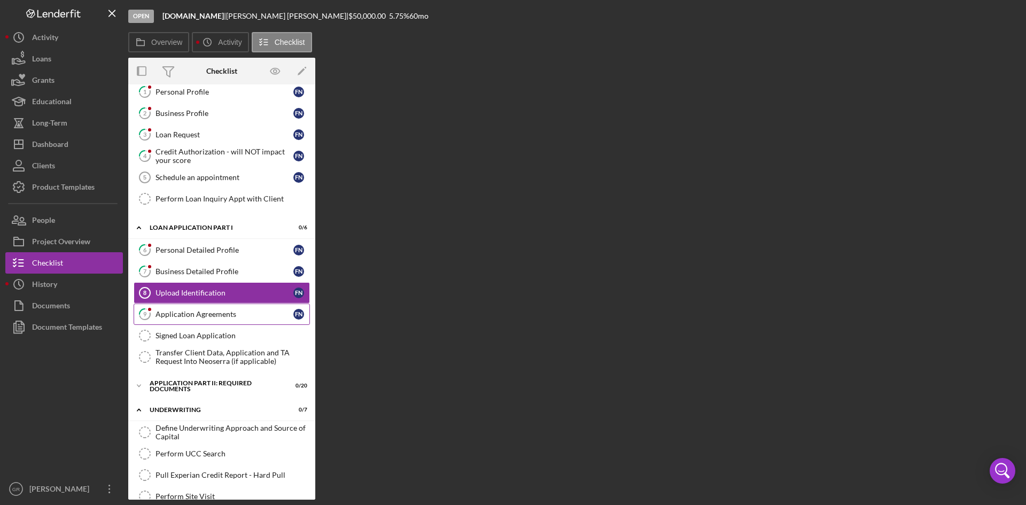
click at [220, 309] on link "9 Application Agreements F N" at bounding box center [222, 314] width 176 height 21
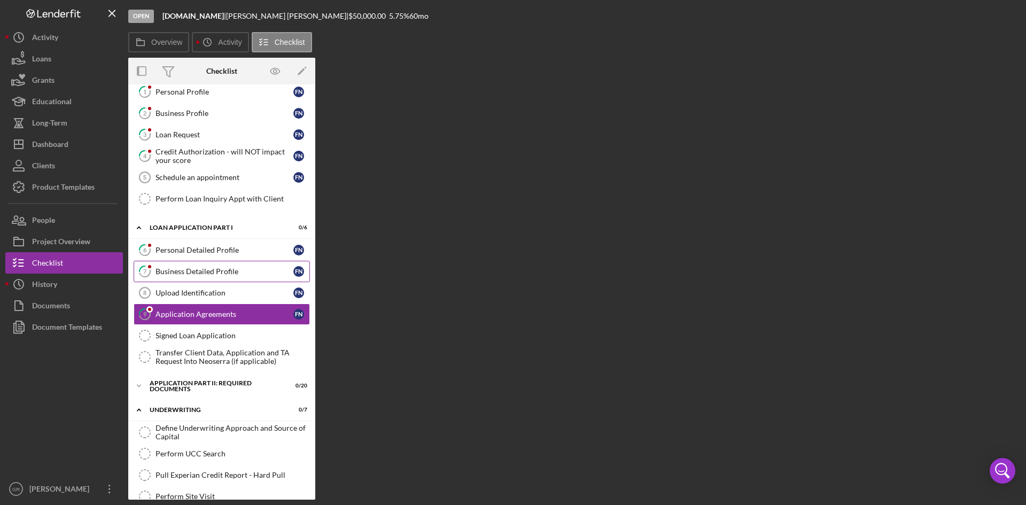
click at [218, 268] on div "Business Detailed Profile" at bounding box center [225, 271] width 138 height 9
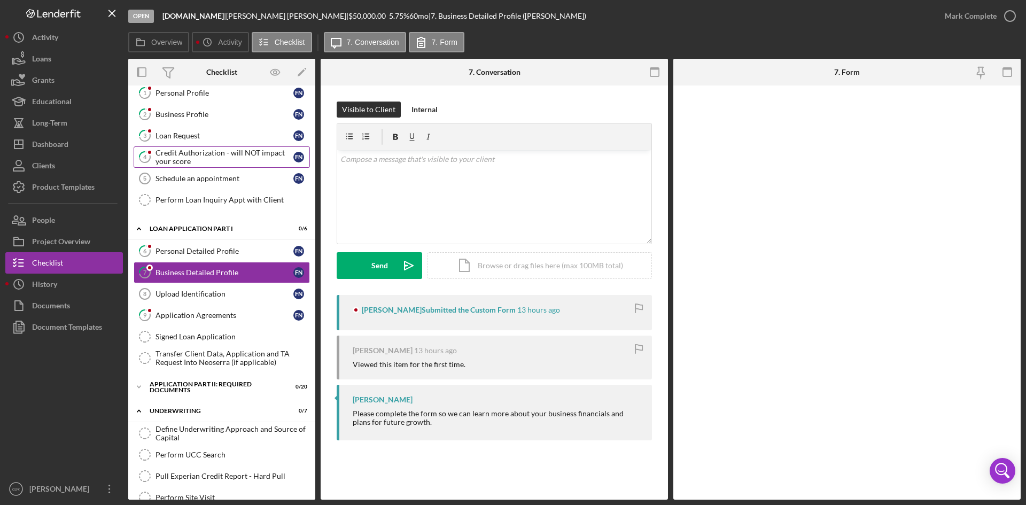
click at [222, 156] on div "Credit Authorization - will NOT impact your score" at bounding box center [225, 157] width 138 height 17
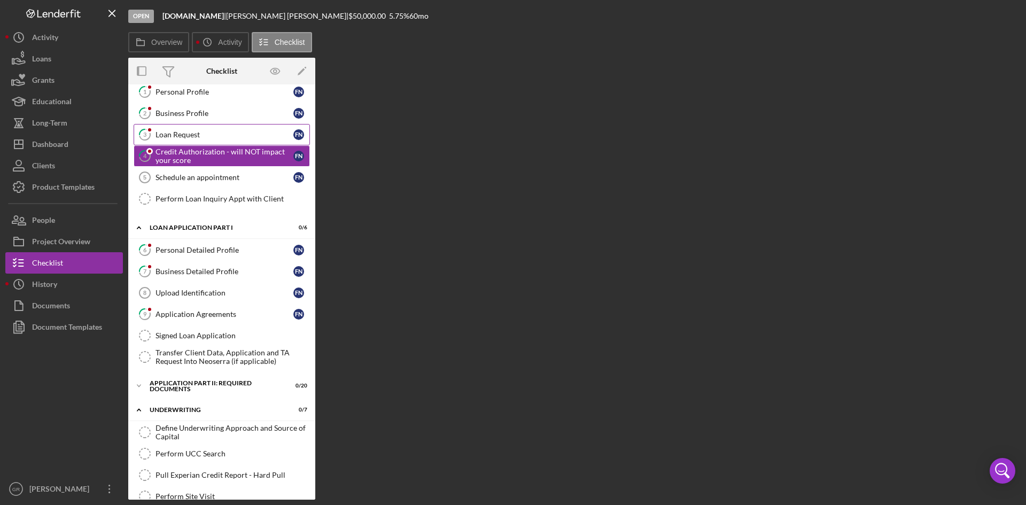
click at [223, 137] on div "Loan Request" at bounding box center [225, 134] width 138 height 9
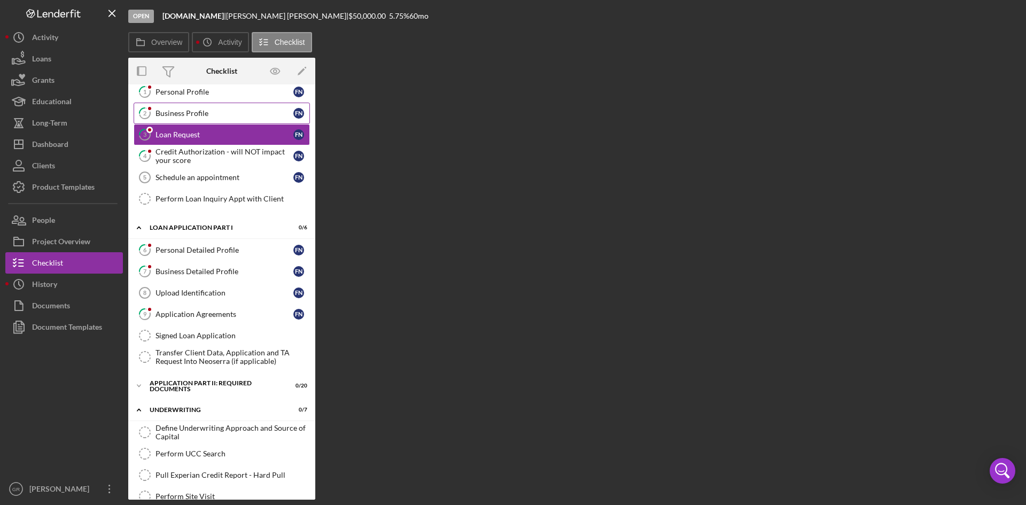
click at [223, 111] on div "Business Profile" at bounding box center [225, 113] width 138 height 9
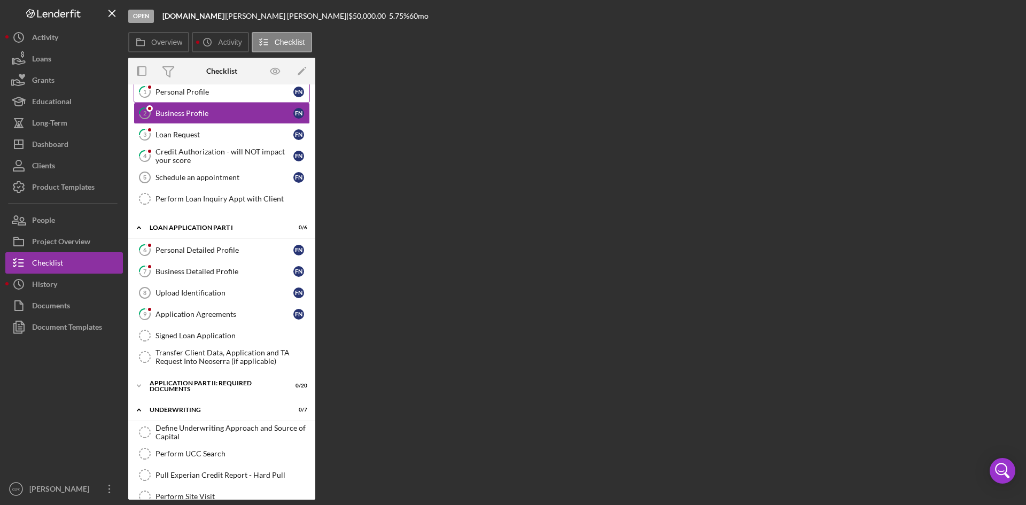
click at [222, 85] on link "1 Personal Profile F N" at bounding box center [222, 91] width 176 height 21
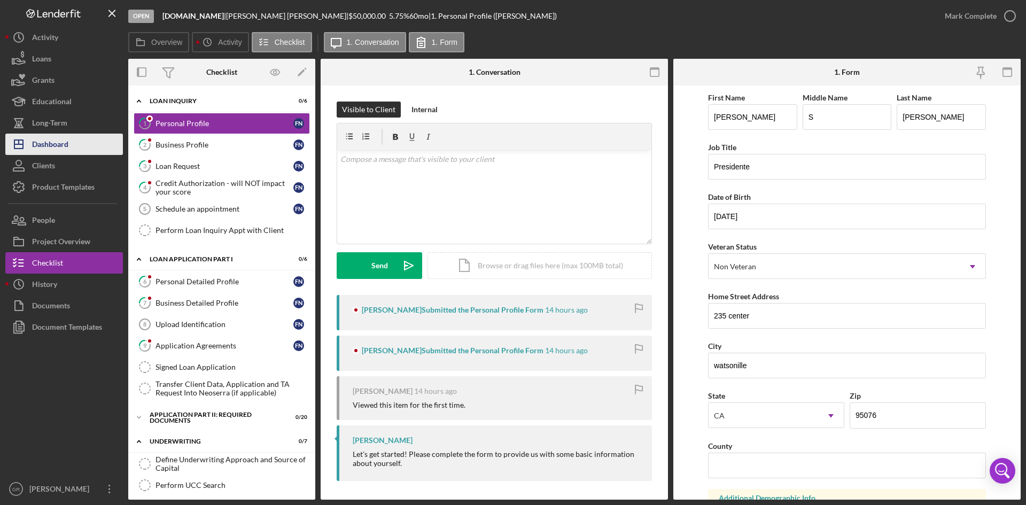
click at [83, 140] on button "Icon/Dashboard Dashboard" at bounding box center [64, 144] width 118 height 21
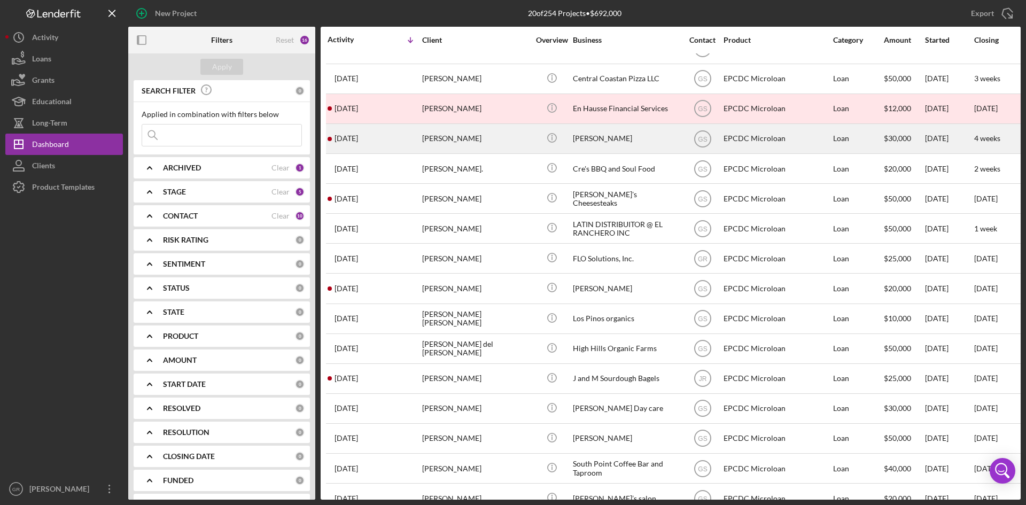
scroll to position [107, 0]
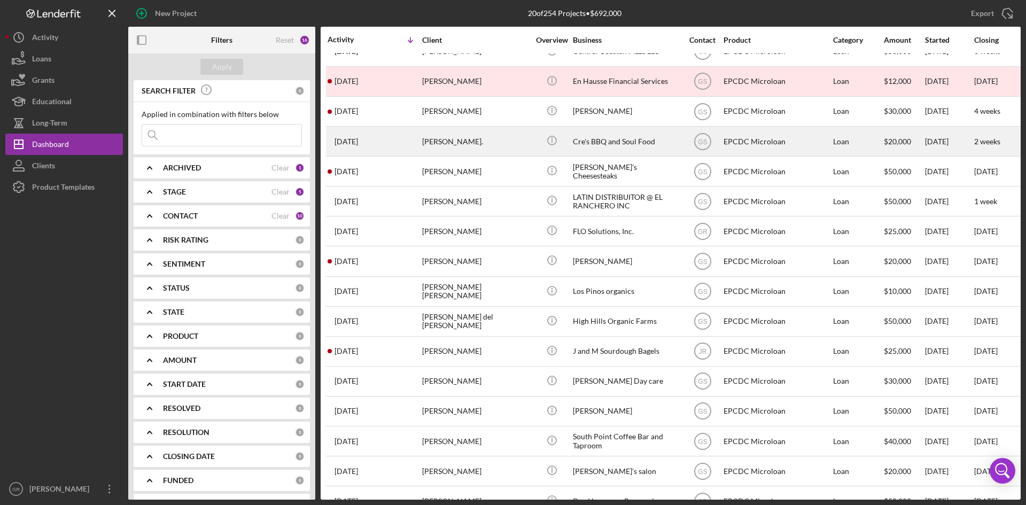
click at [502, 140] on div "[PERSON_NAME]." at bounding box center [475, 141] width 107 height 28
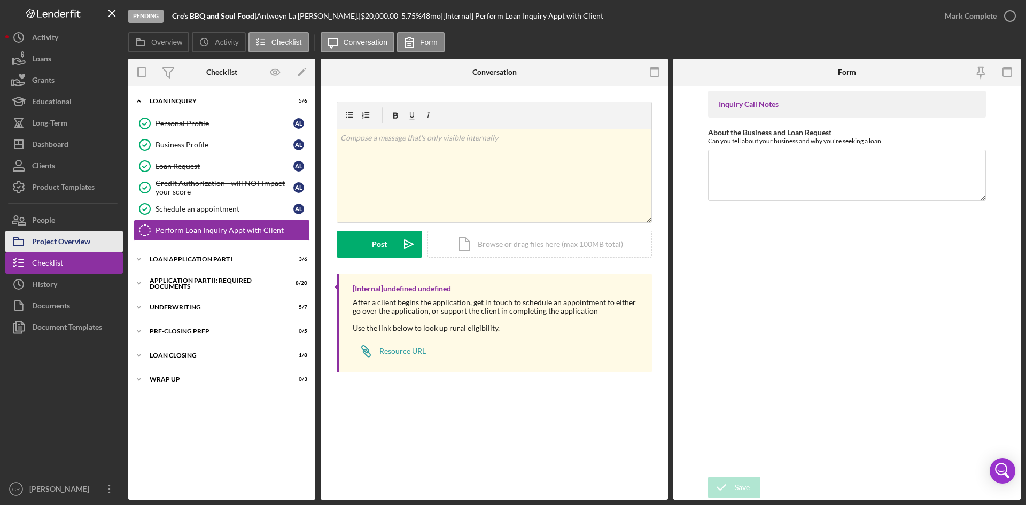
click at [100, 238] on button "Project Overview" at bounding box center [64, 241] width 118 height 21
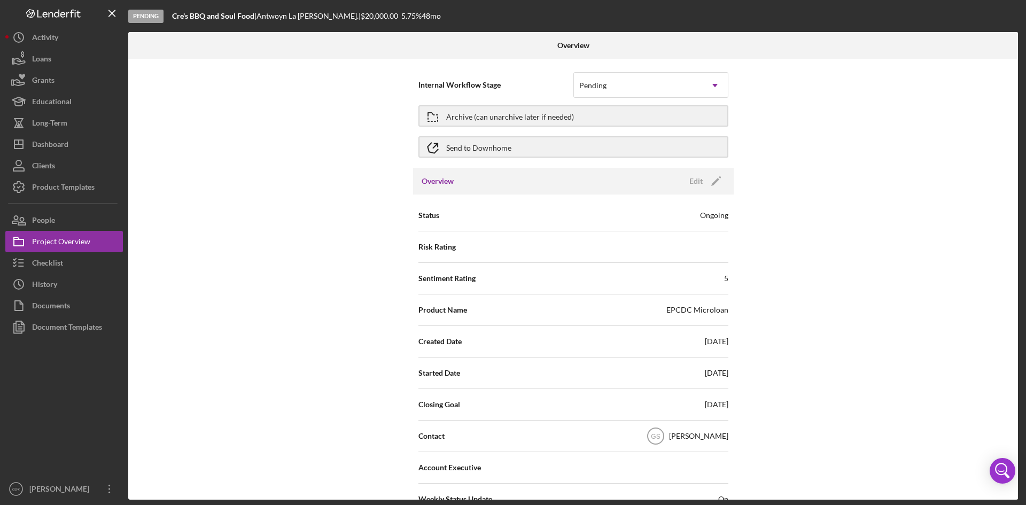
drag, startPoint x: 611, startPoint y: 66, endPoint x: 605, endPoint y: 69, distance: 6.2
click at [611, 66] on div "Internal Workflow Stage Pending Icon/Dropdown Arrow Archive (can unarchive late…" at bounding box center [573, 116] width 321 height 104
click at [602, 71] on div "Internal Workflow Stage Pending Icon/Dropdown Arrow" at bounding box center [574, 84] width 310 height 31
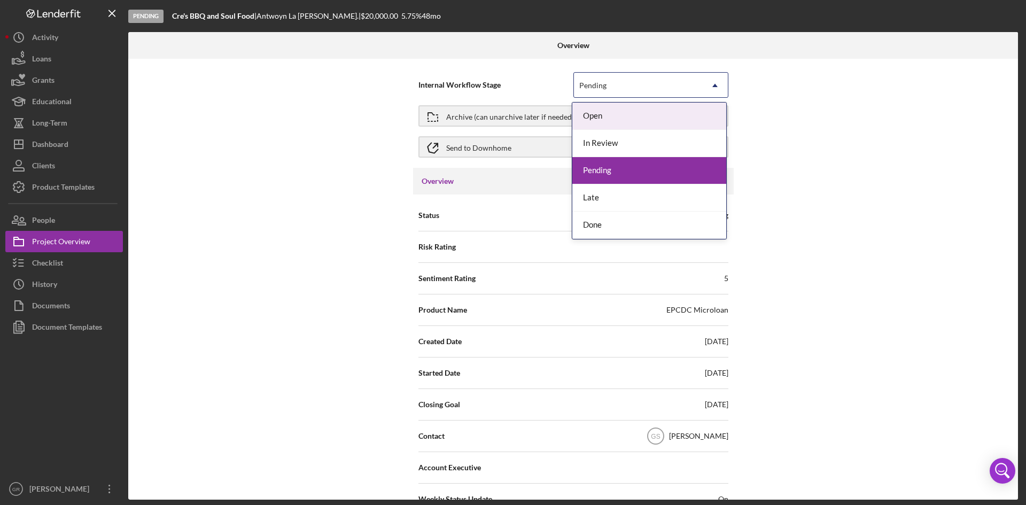
click at [596, 78] on div "Pending" at bounding box center [638, 85] width 128 height 25
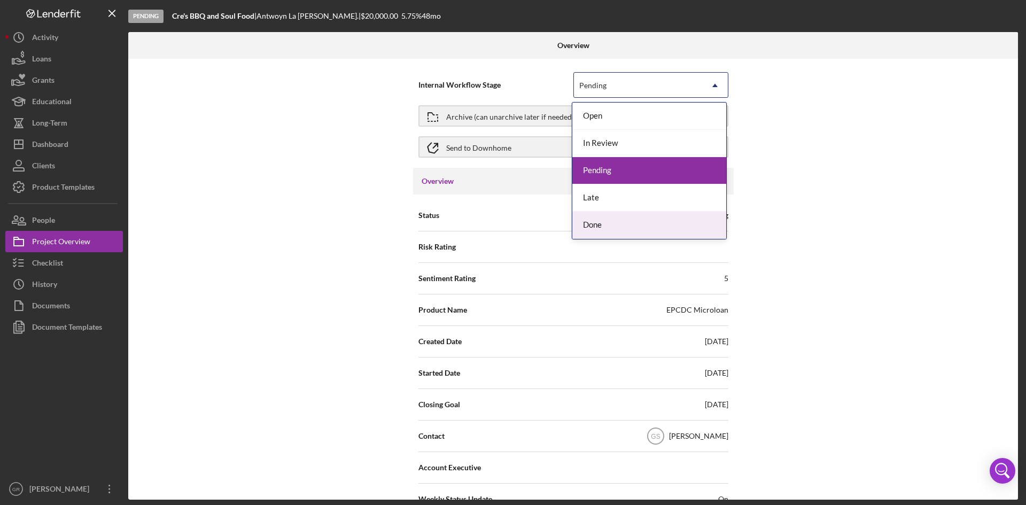
click at [591, 222] on div "Done" at bounding box center [650, 225] width 154 height 27
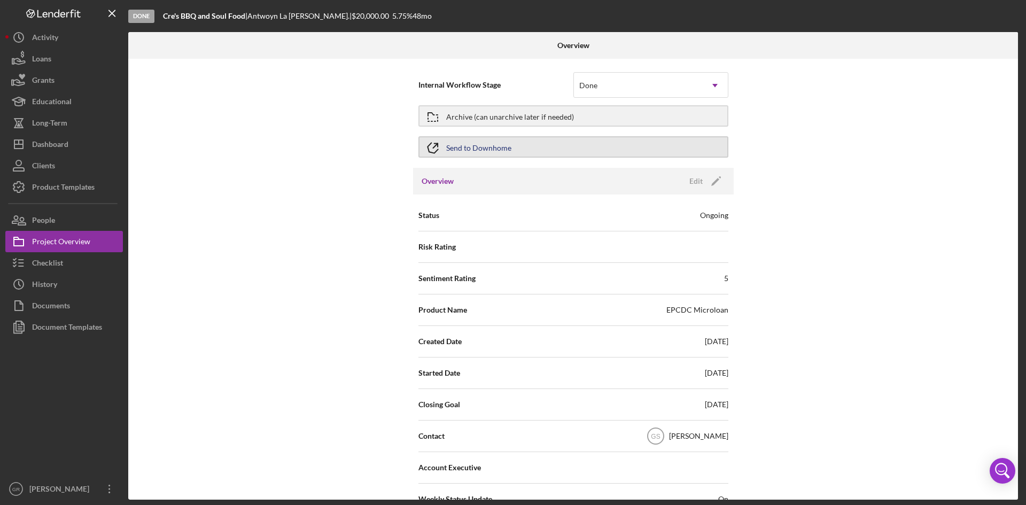
click at [432, 149] on icon "button" at bounding box center [432, 147] width 21 height 21
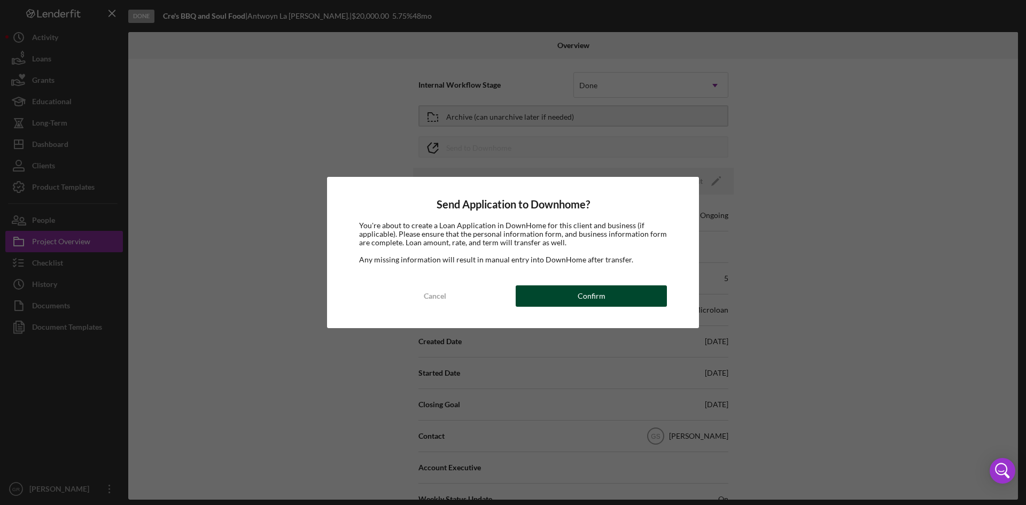
click at [571, 291] on button "Confirm" at bounding box center [591, 295] width 151 height 21
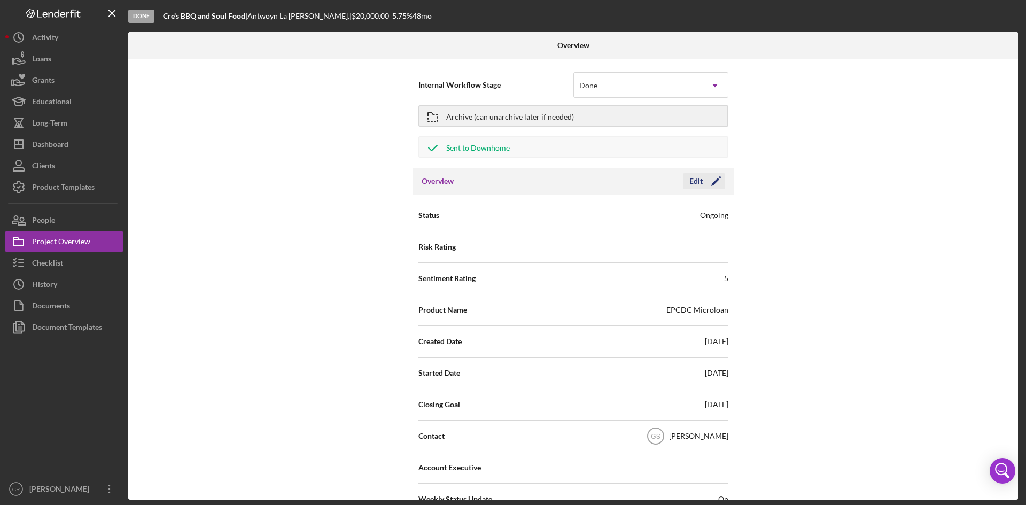
click at [684, 186] on button "Edit Icon/Edit" at bounding box center [704, 181] width 42 height 16
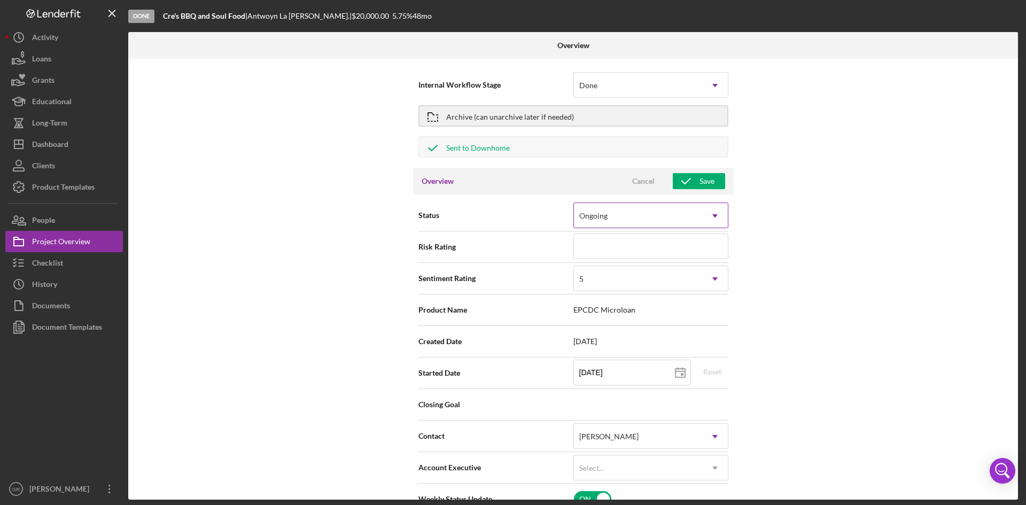
click at [660, 215] on div "Ongoing" at bounding box center [638, 216] width 128 height 25
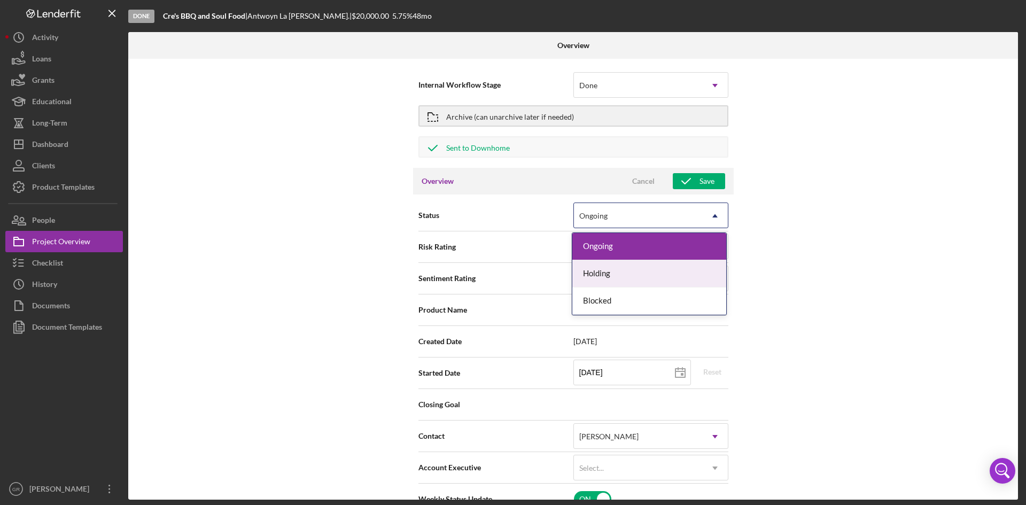
click at [474, 253] on div "Risk Rating" at bounding box center [574, 247] width 310 height 27
type textarea "Here's a snapshot of information that has been fully approved, as well as the i…"
type textarea "Hey there, we noticed you haven't made any progress on your application in the …"
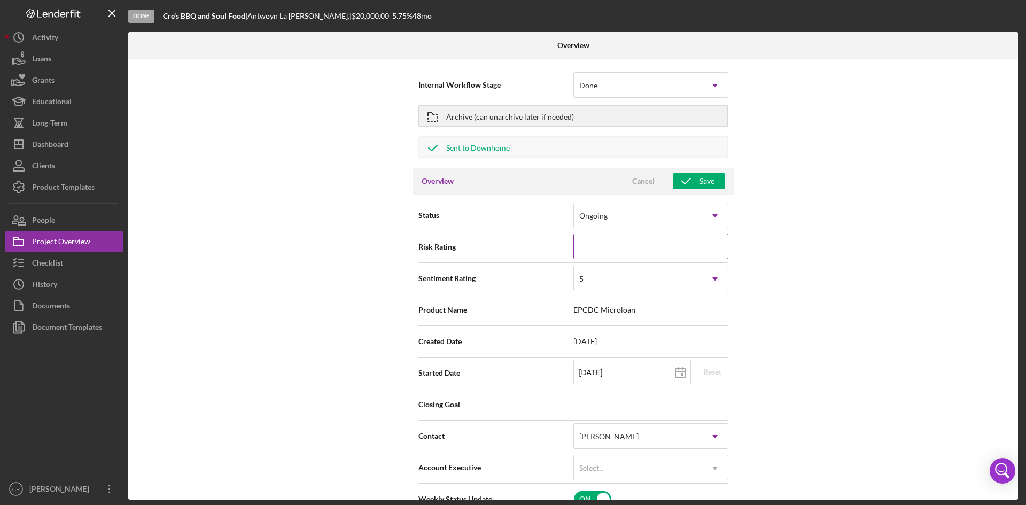
click at [631, 244] on input at bounding box center [651, 247] width 155 height 26
type input "1"
type textarea "Here's a snapshot of information that has been fully approved, as well as the i…"
type textarea "Hey there, we noticed you haven't made any progress on your application in the …"
type input "10"
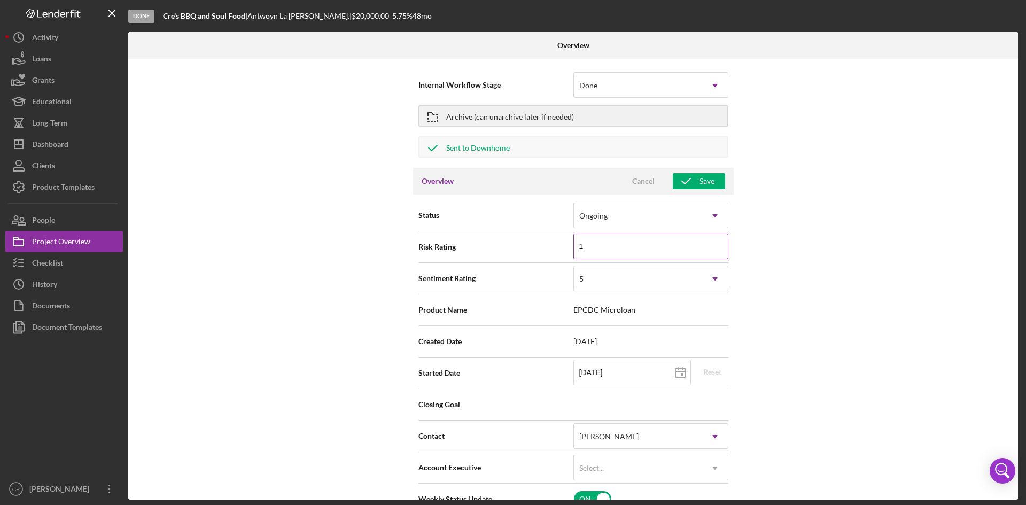
type textarea "Here's a snapshot of information that has been fully approved, as well as the i…"
type textarea "Hey there, we noticed you haven't made any progress on your application in the …"
type input "10"
type textarea "Here's a snapshot of information that has been fully approved, as well as the i…"
type textarea "Hey there, we noticed you haven't made any progress on your application in the …"
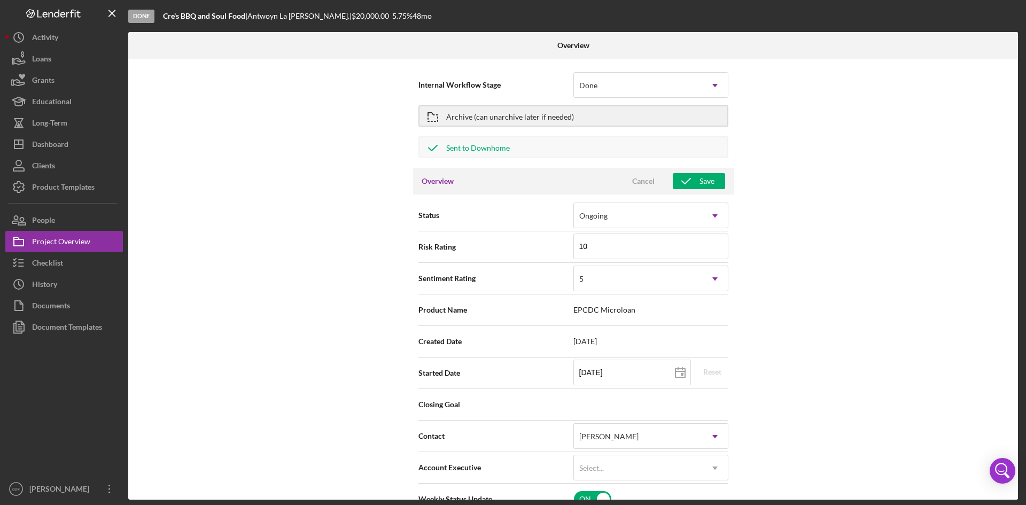
click at [758, 266] on div "Internal Workflow Stage Done Icon/Dropdown Arrow Archive (can unarchive later i…" at bounding box center [573, 279] width 890 height 441
click at [640, 274] on div "5" at bounding box center [638, 279] width 128 height 25
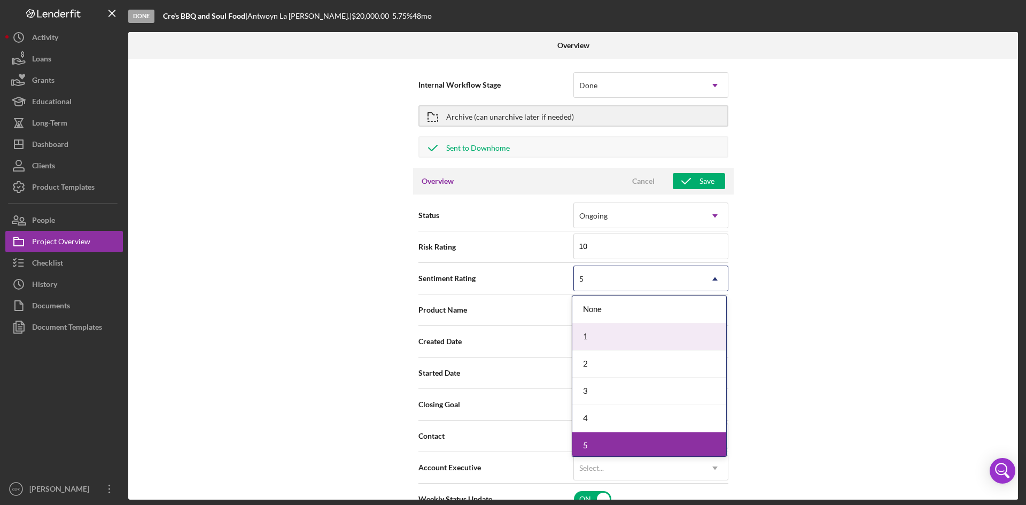
type textarea "Here's a snapshot of information that has been fully approved, as well as the i…"
type textarea "Hey there, we noticed you haven't made any progress on your application in the …"
click at [533, 279] on span "Sentiment Rating" at bounding box center [496, 278] width 155 height 11
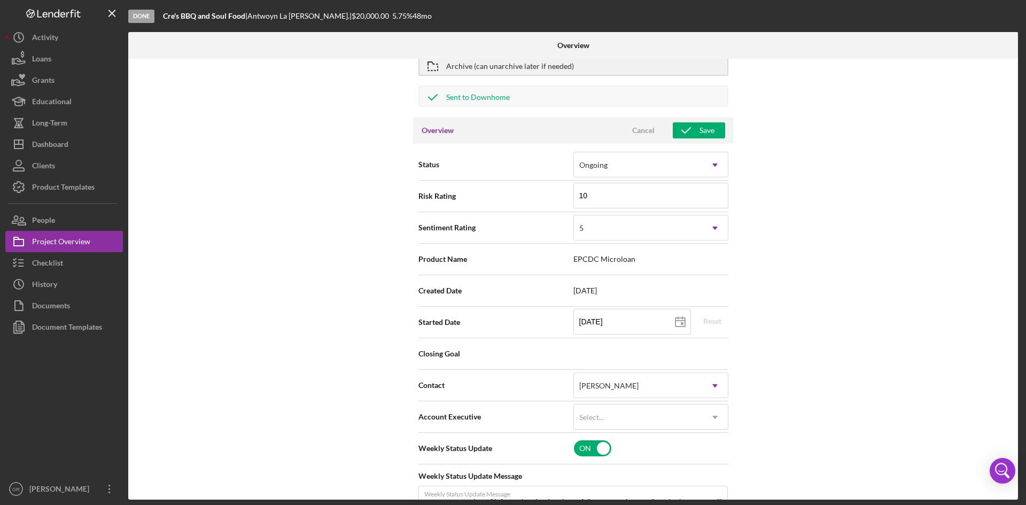
scroll to position [160, 0]
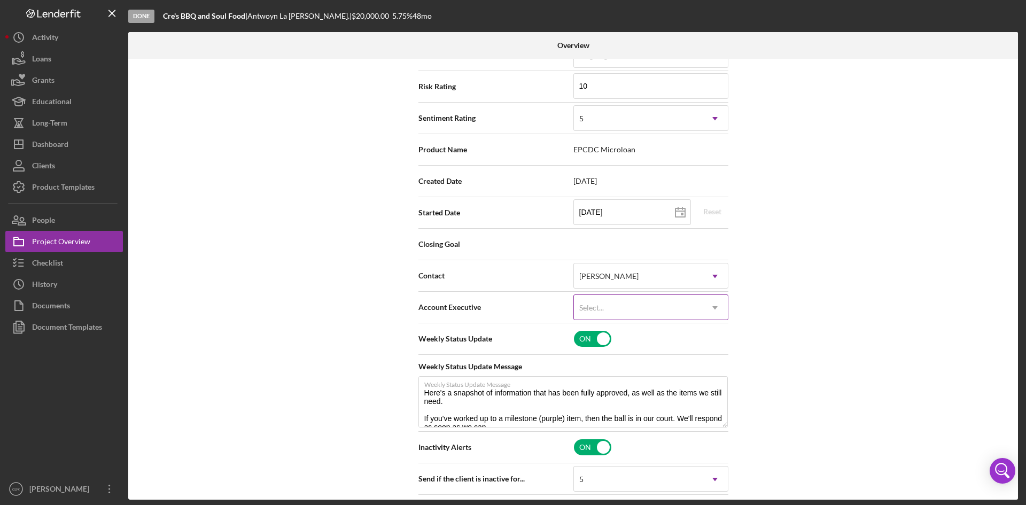
click at [608, 307] on div "Select..." at bounding box center [638, 308] width 128 height 25
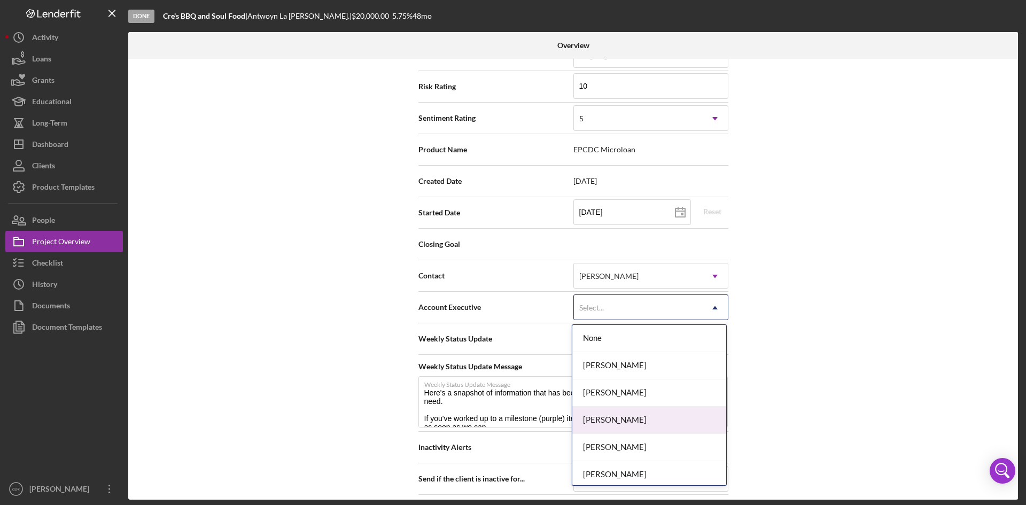
click at [630, 423] on div "[PERSON_NAME]" at bounding box center [650, 420] width 154 height 27
type textarea "Here's a snapshot of information that has been fully approved, as well as the i…"
type textarea "Hey there, we noticed you haven't made any progress on your application in the …"
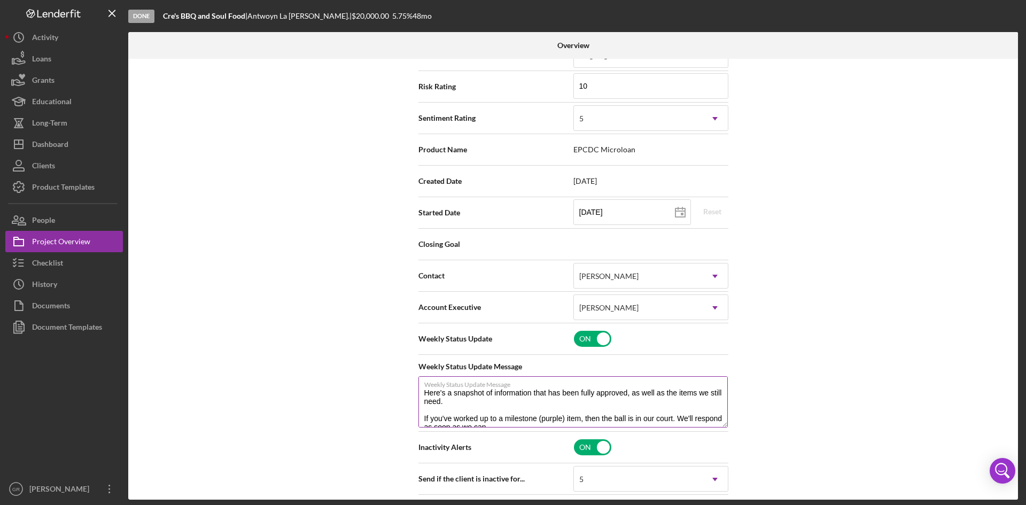
type textarea "Here's a snapshot of information that has been fully approved, as well as the i…"
type textarea "Hey there, we noticed you haven't made any progress on your application in the …"
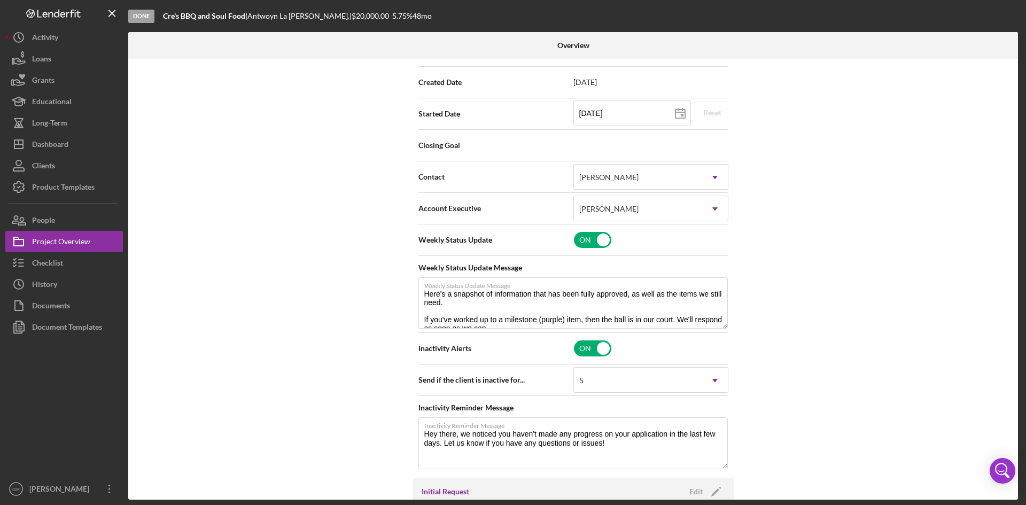
scroll to position [267, 0]
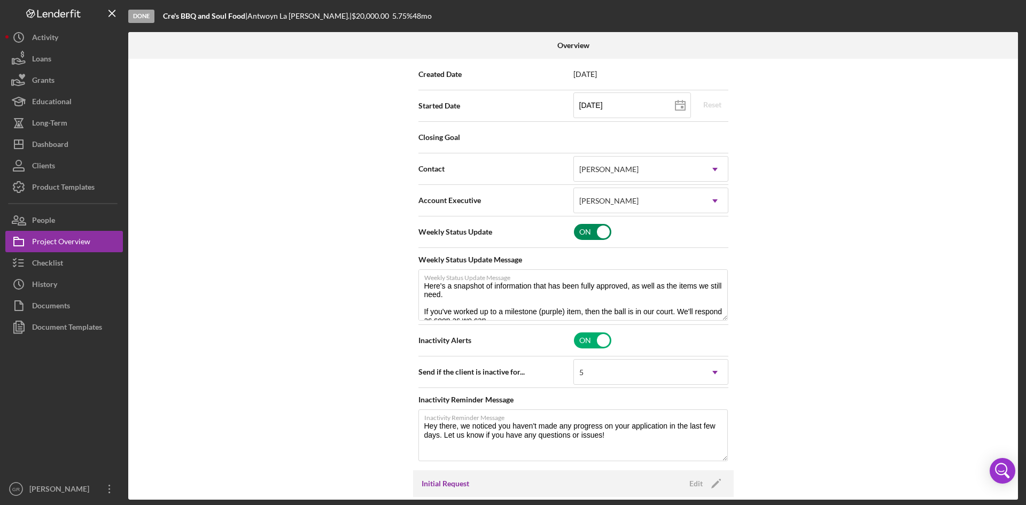
click at [592, 235] on input "checkbox" at bounding box center [592, 232] width 37 height 16
checkbox input "false"
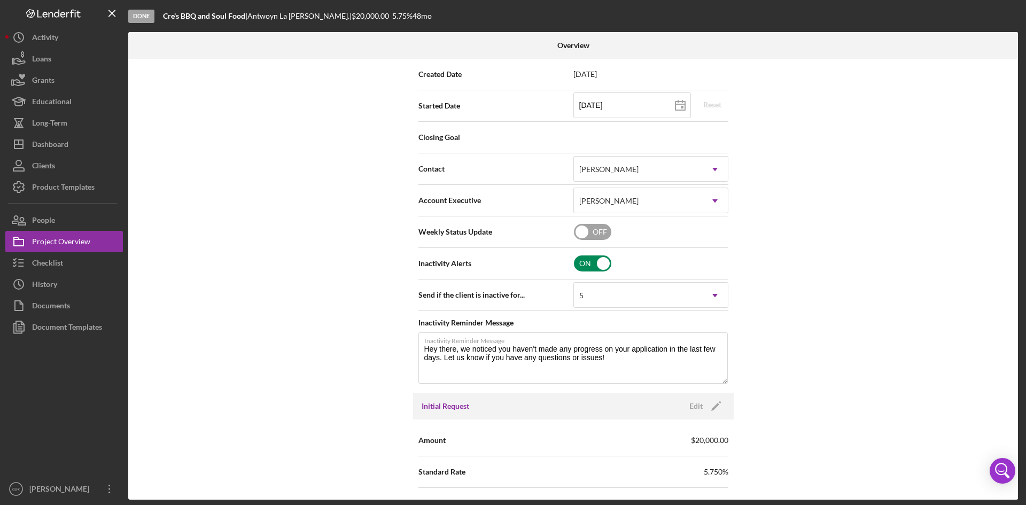
type textarea "Hey there, we noticed you haven't made any progress on your application in the …"
click at [589, 259] on input "checkbox" at bounding box center [592, 264] width 37 height 16
checkbox input "false"
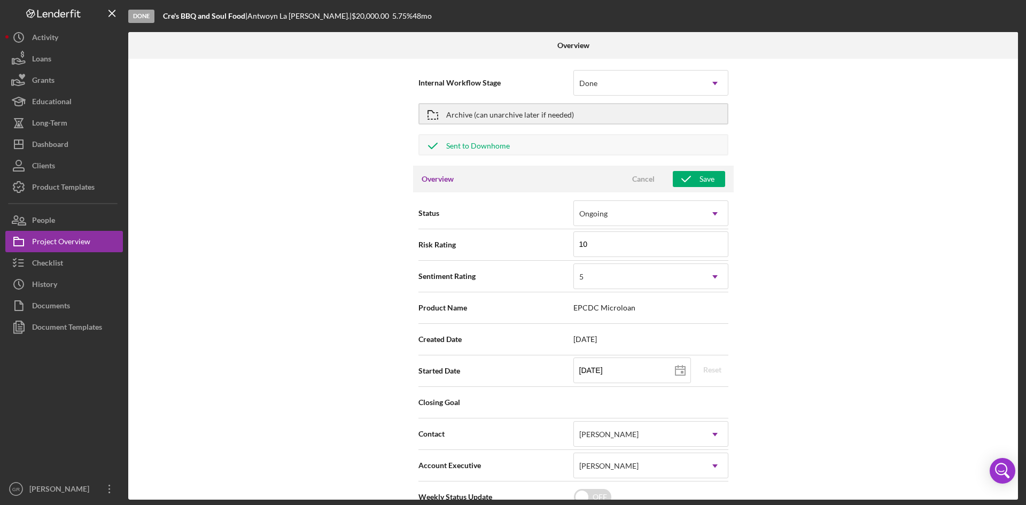
scroll to position [0, 0]
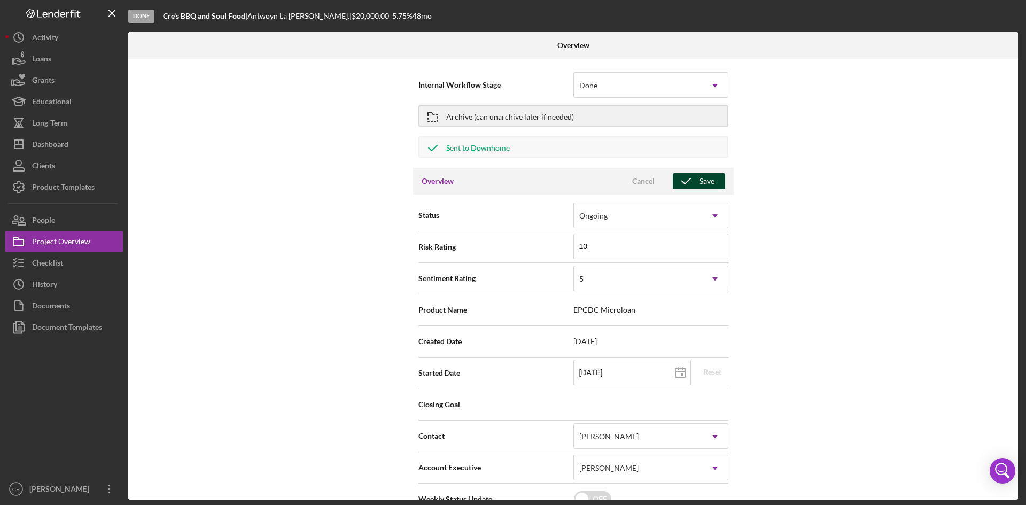
click at [709, 180] on div "Save" at bounding box center [707, 181] width 15 height 16
